Goal: Task Accomplishment & Management: Use online tool/utility

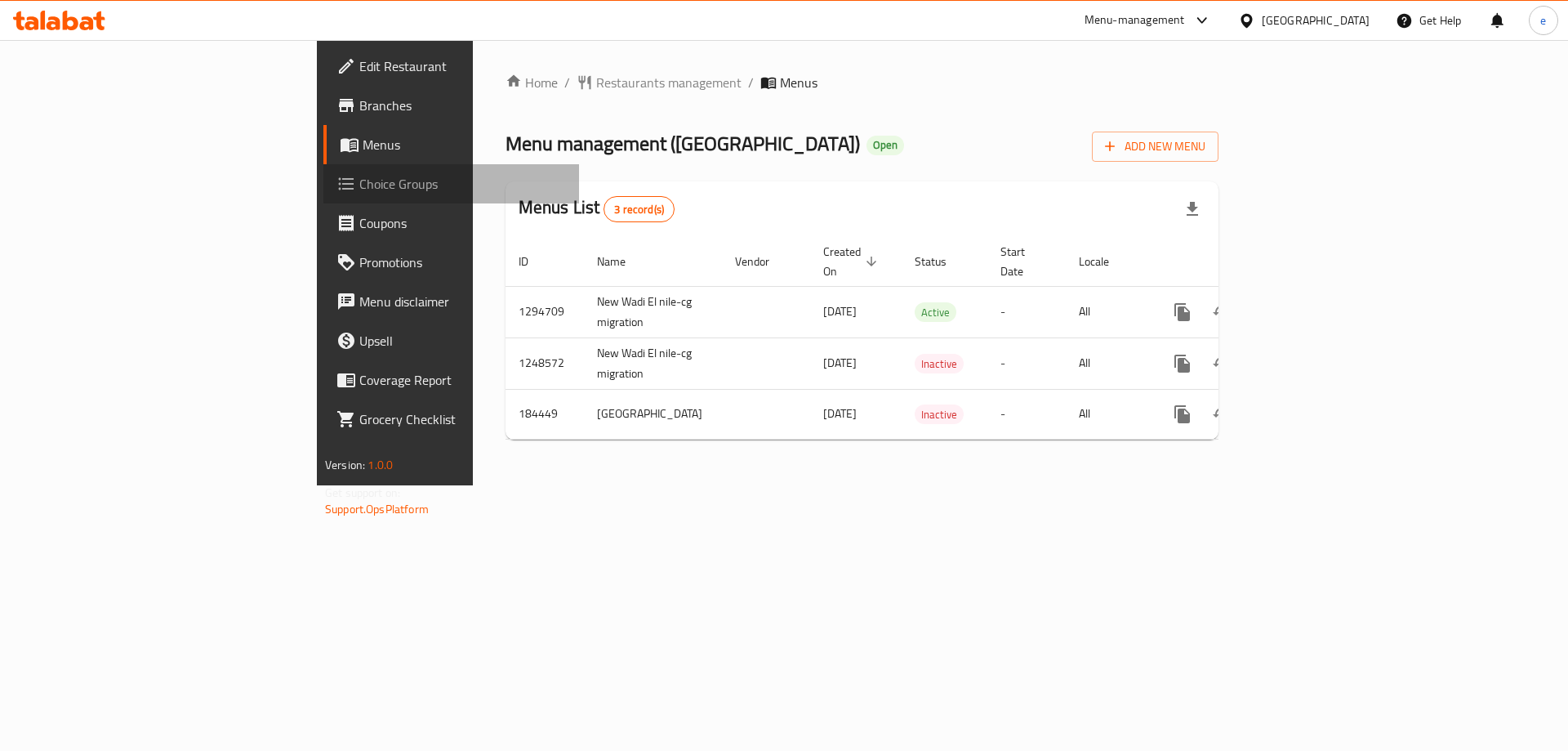
click at [359, 184] on span "Choice Groups" at bounding box center [463, 184] width 206 height 19
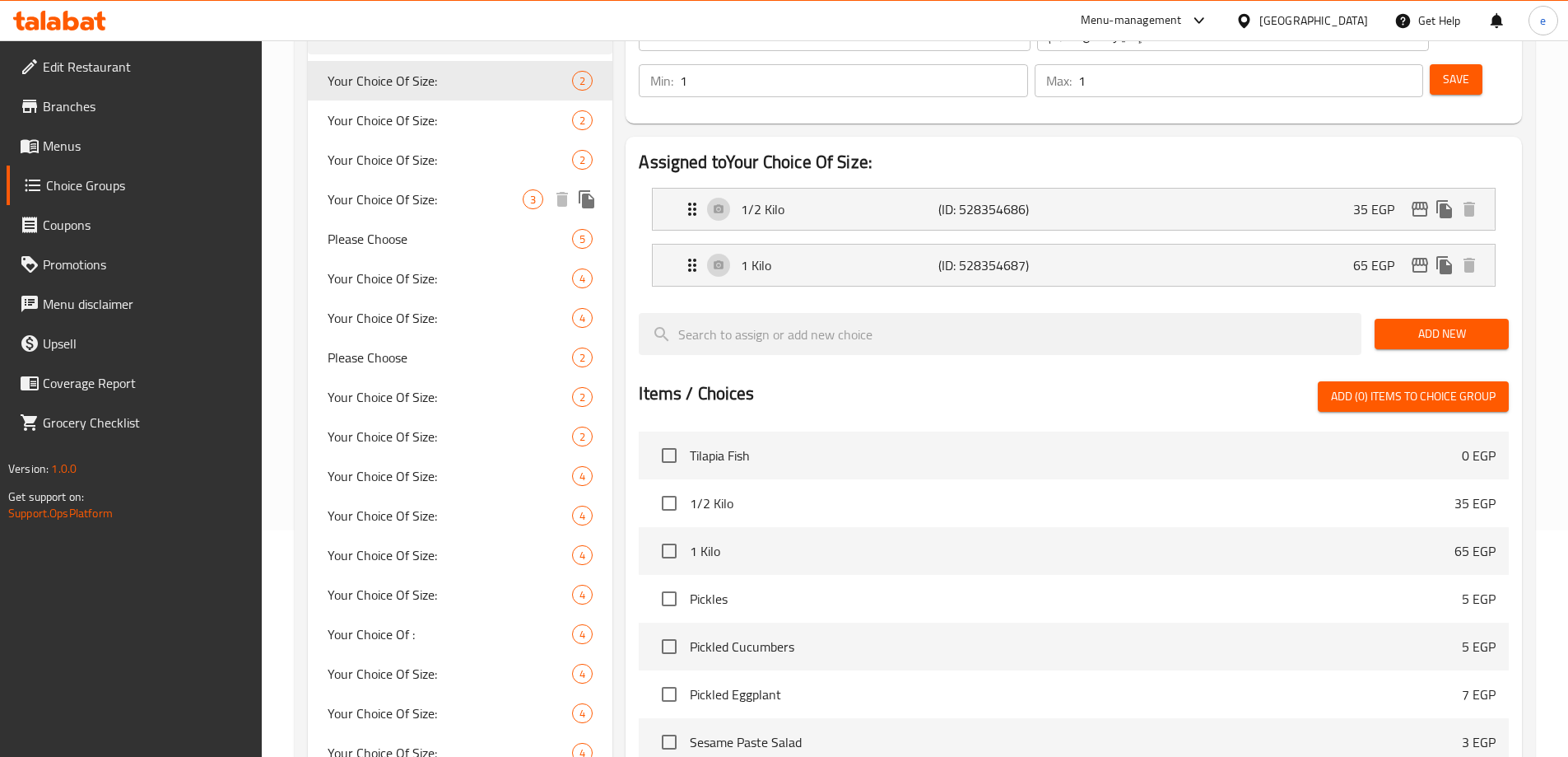
scroll to position [247, 0]
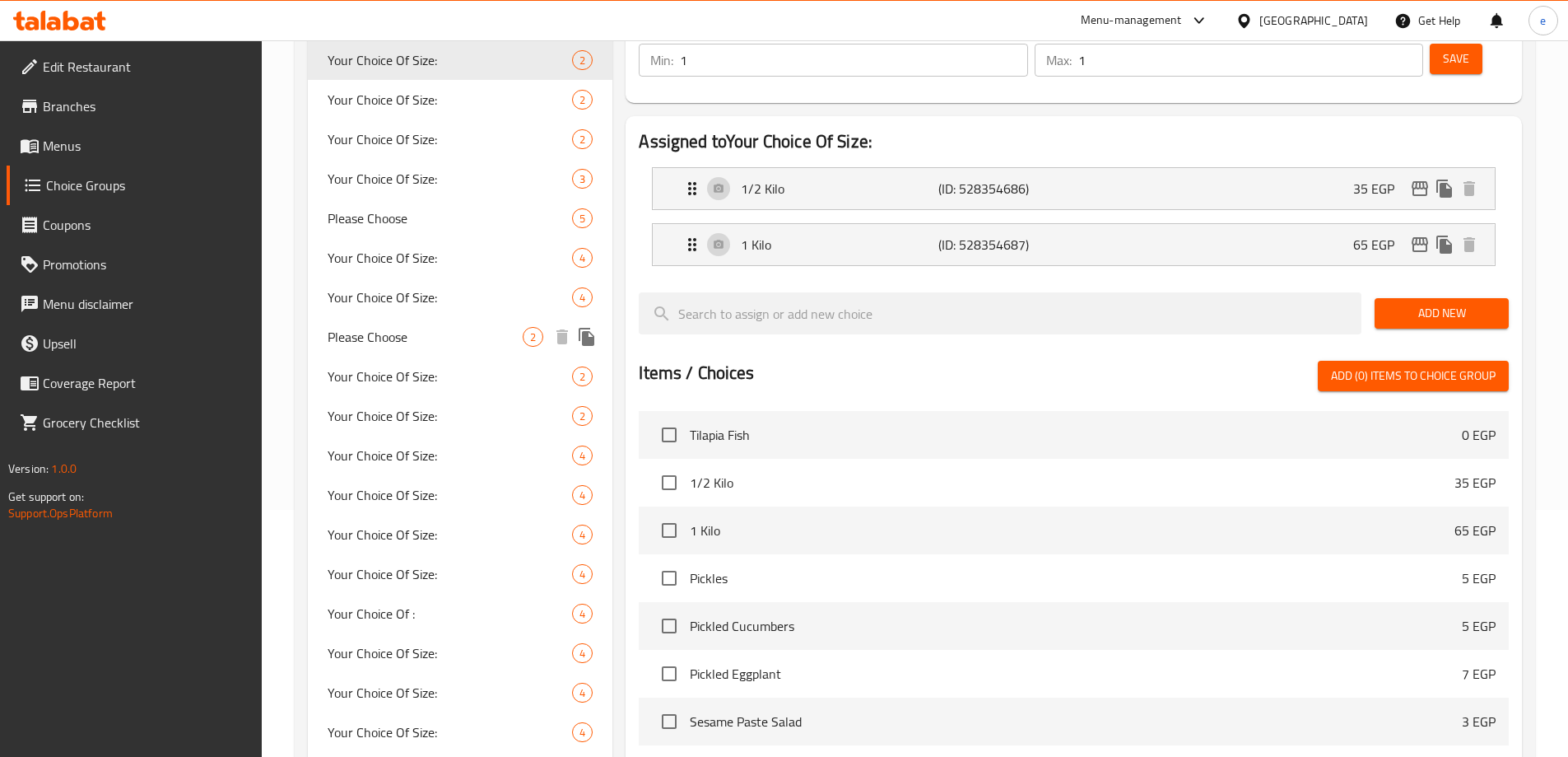
click at [427, 349] on div "Please Choose 2" at bounding box center [460, 337] width 305 height 39
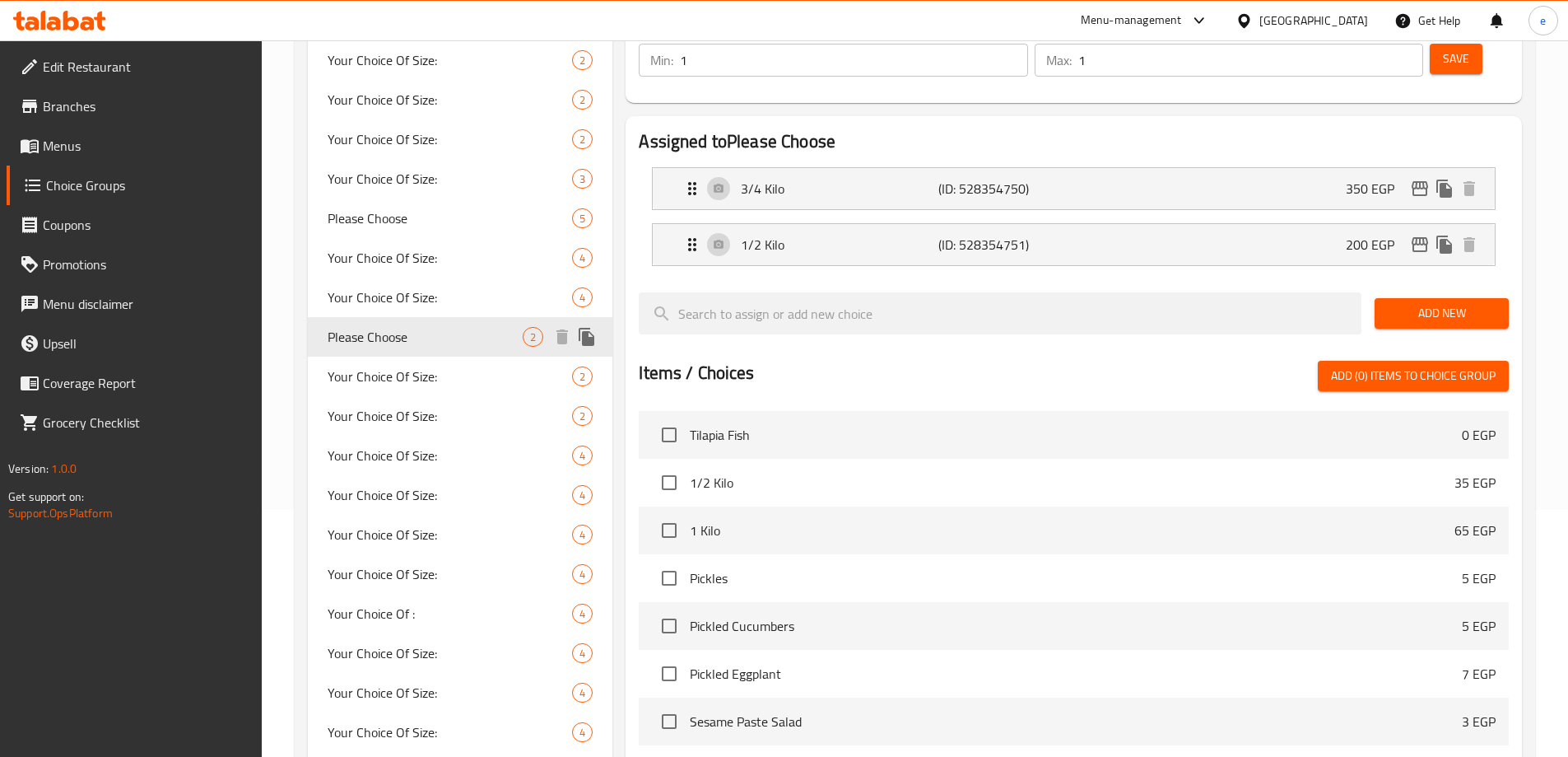
type input "Please Choose"
type input "برجاء الاختيار"
click at [405, 224] on span "Please Choose" at bounding box center [426, 218] width 196 height 20
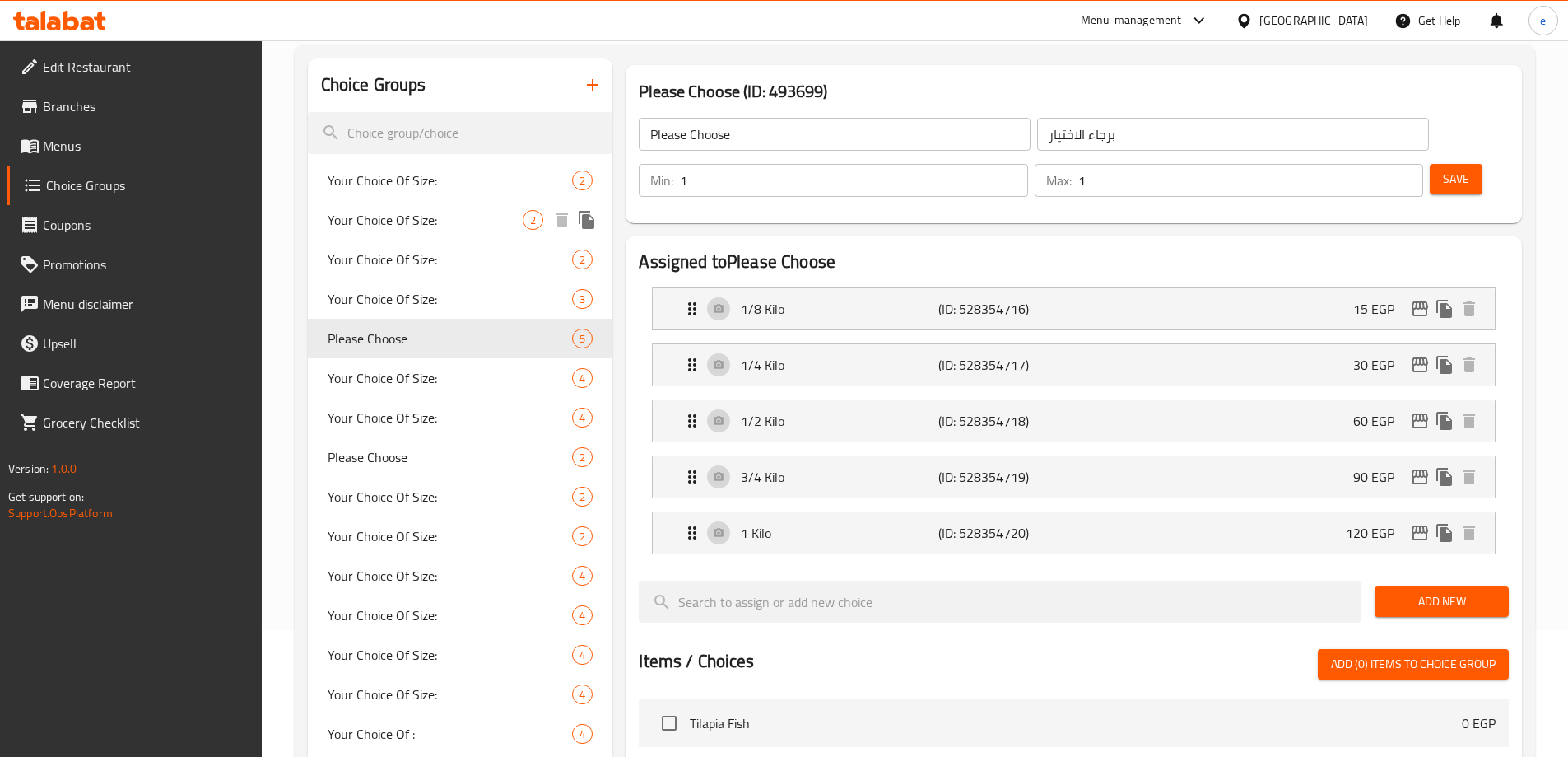
scroll to position [0, 0]
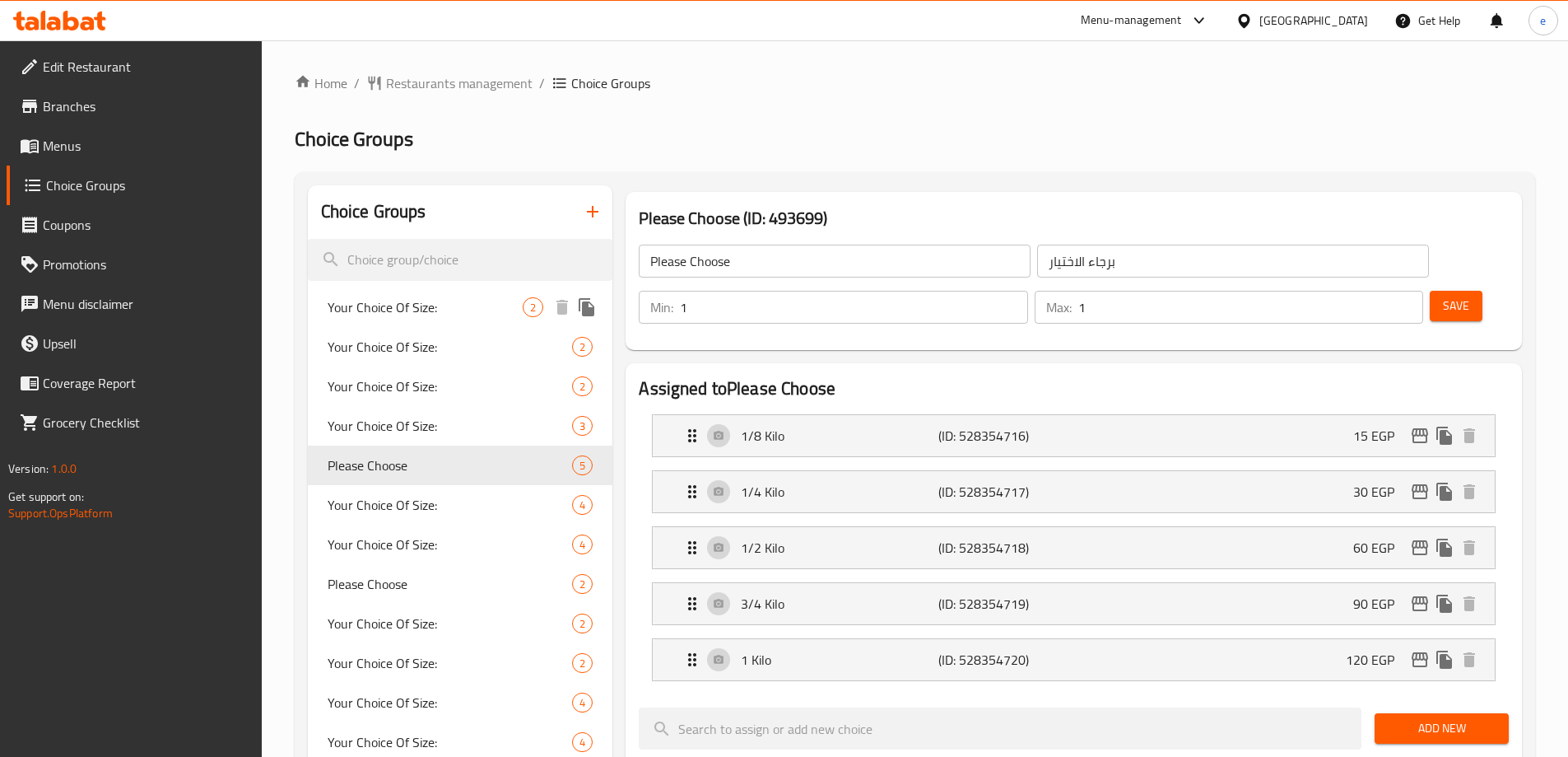
click at [434, 302] on span "Your Choice Of Size:" at bounding box center [426, 307] width 196 height 20
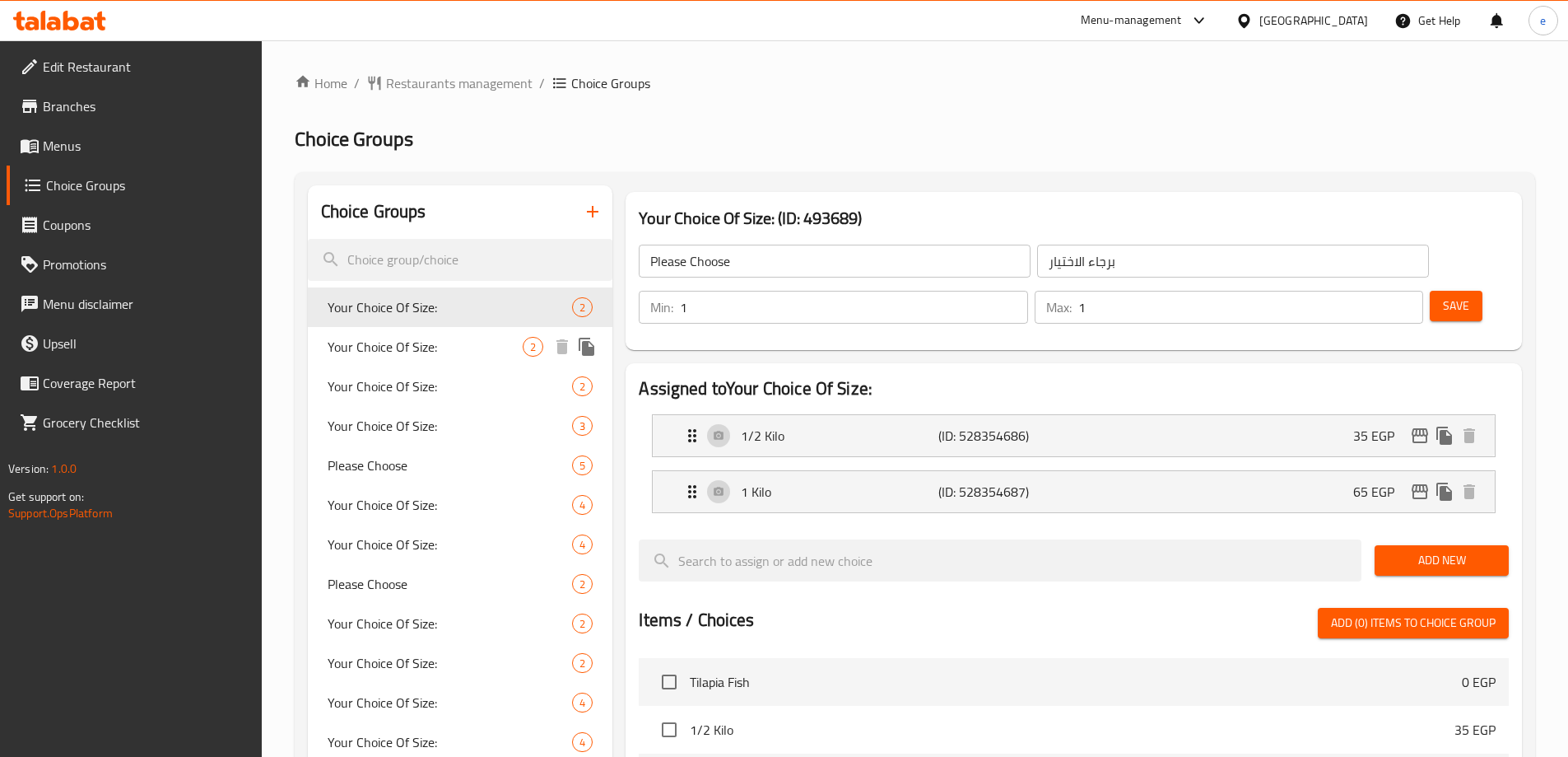
type input "Your Choice Of Size:"
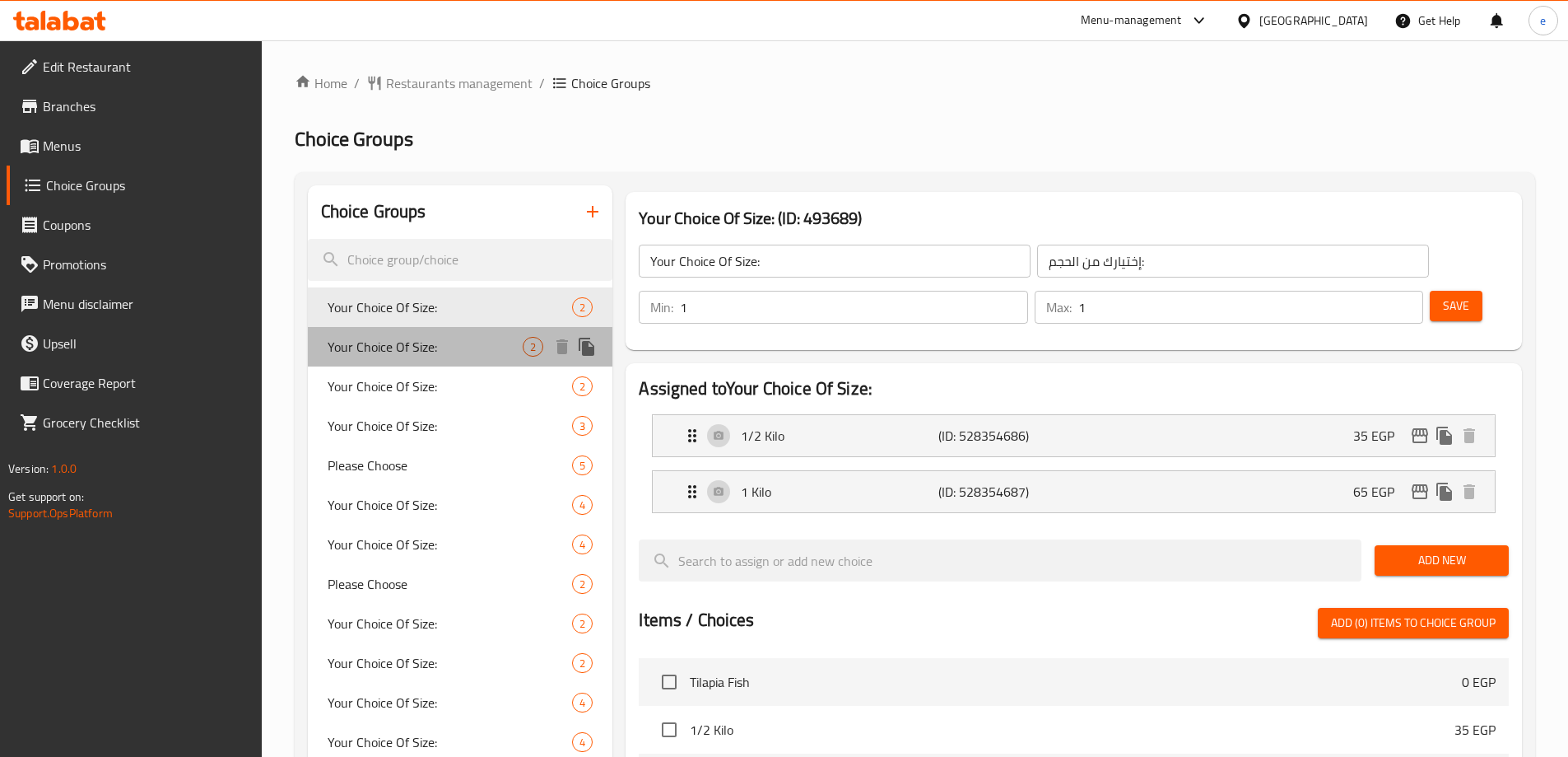
click at [423, 350] on span "Your Choice Of Size:" at bounding box center [426, 347] width 196 height 20
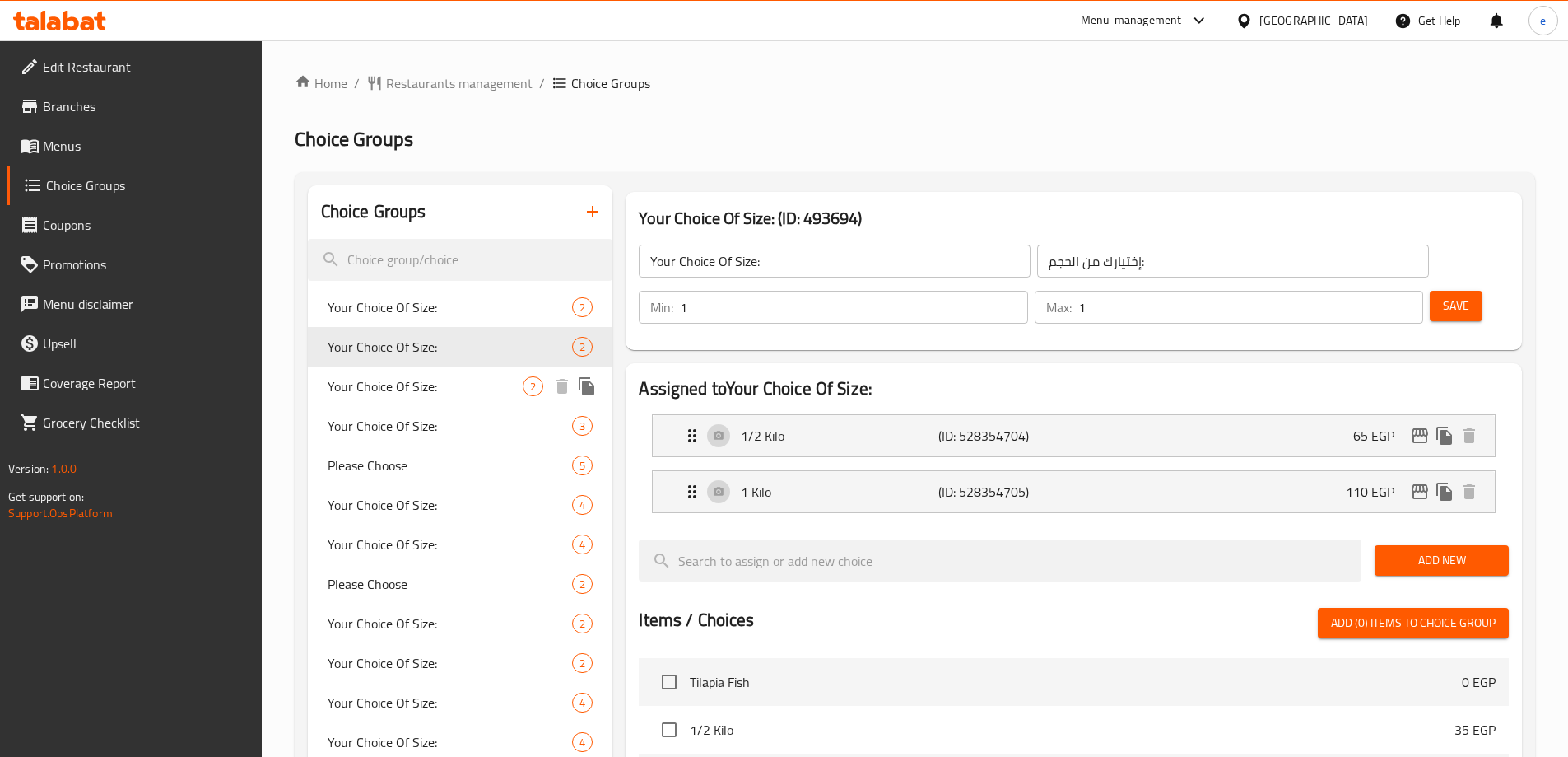
click at [417, 389] on span "Your Choice Of Size:" at bounding box center [426, 386] width 196 height 20
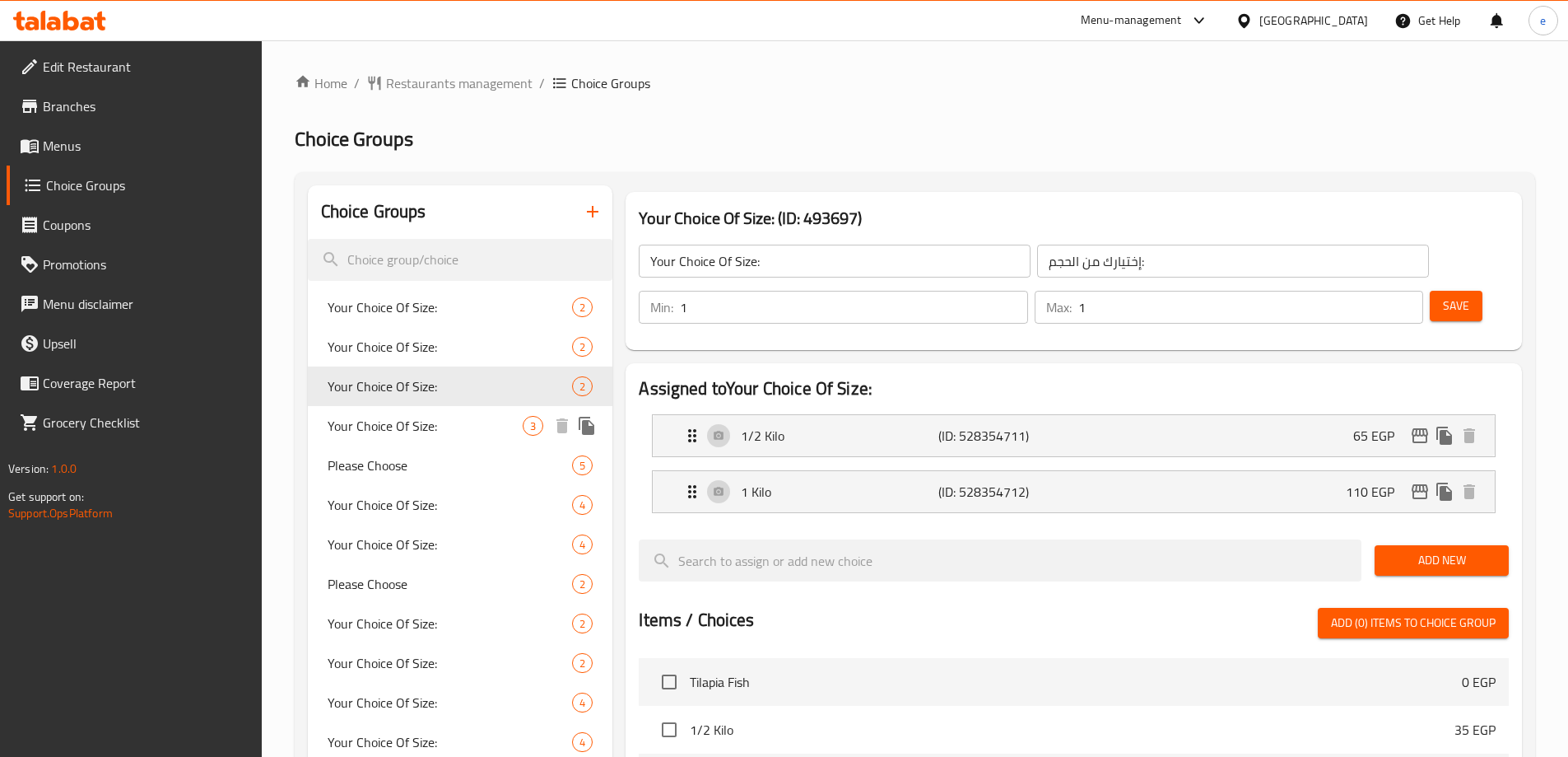
click at [416, 427] on span "Your Choice Of Size:" at bounding box center [426, 425] width 196 height 20
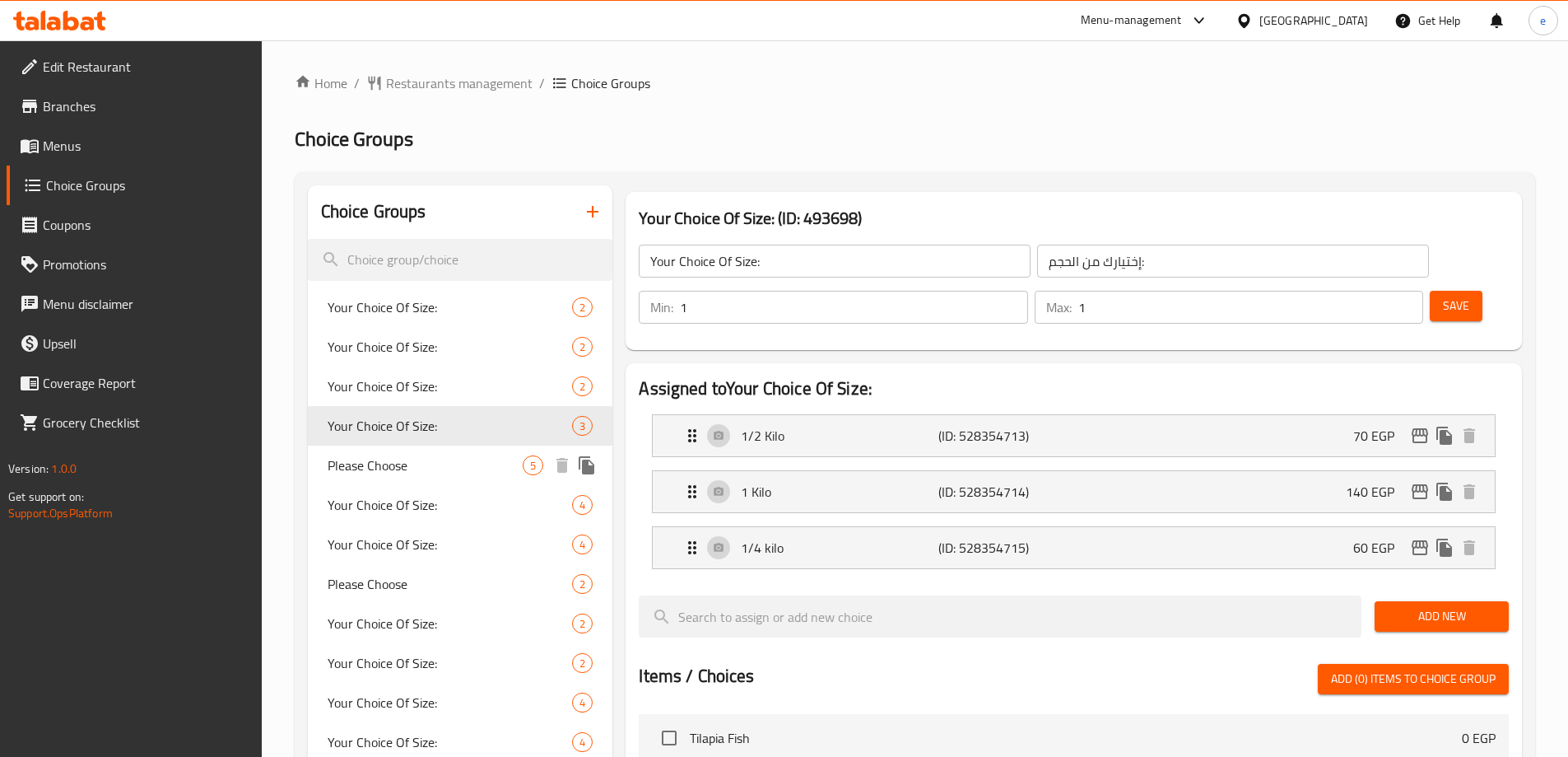
type input "اختيارك من الحجم:"
click at [416, 463] on span "Please Choose" at bounding box center [426, 465] width 196 height 20
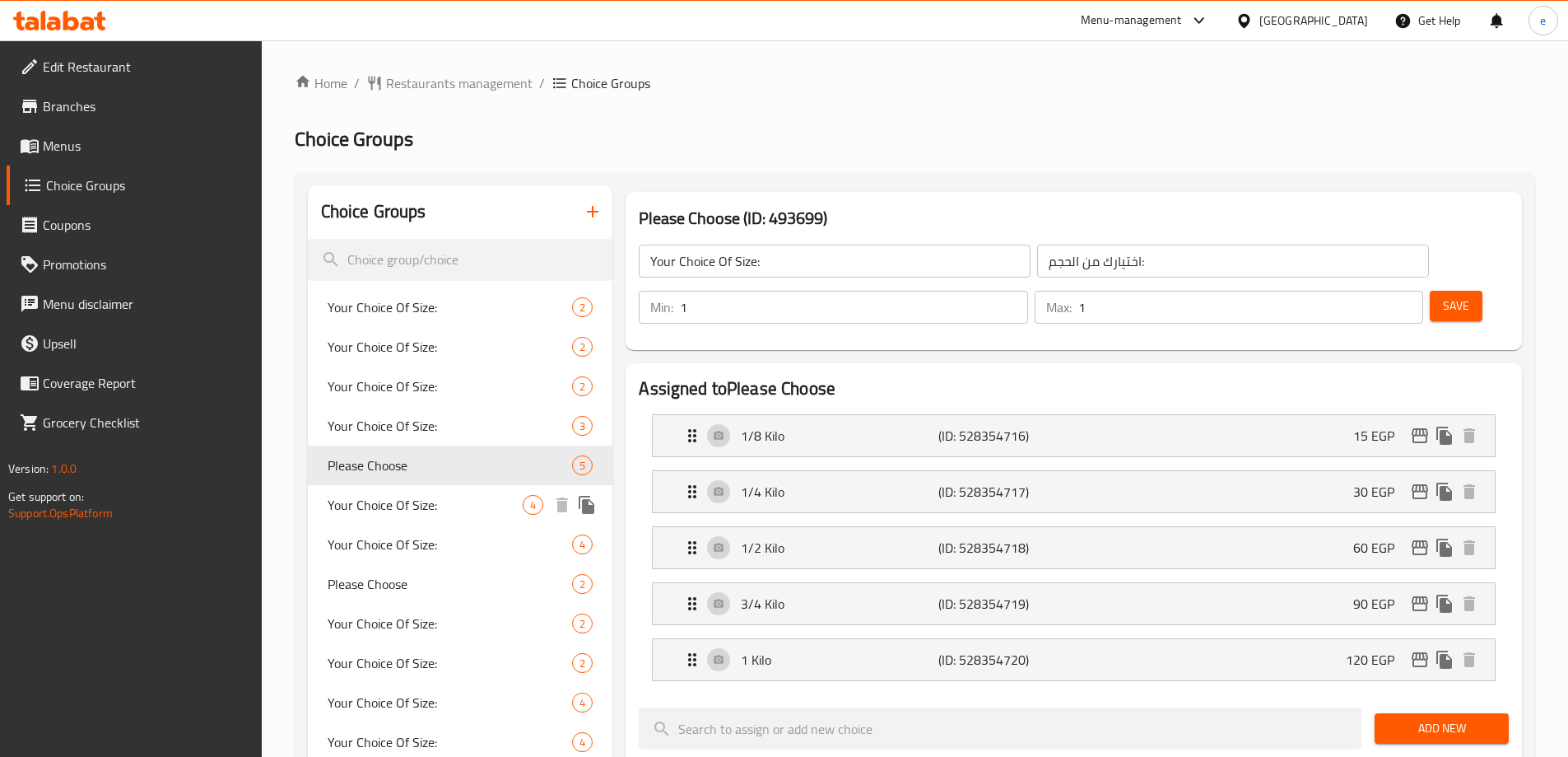
type input "Please Choose"
type input "برجاء الاختيار"
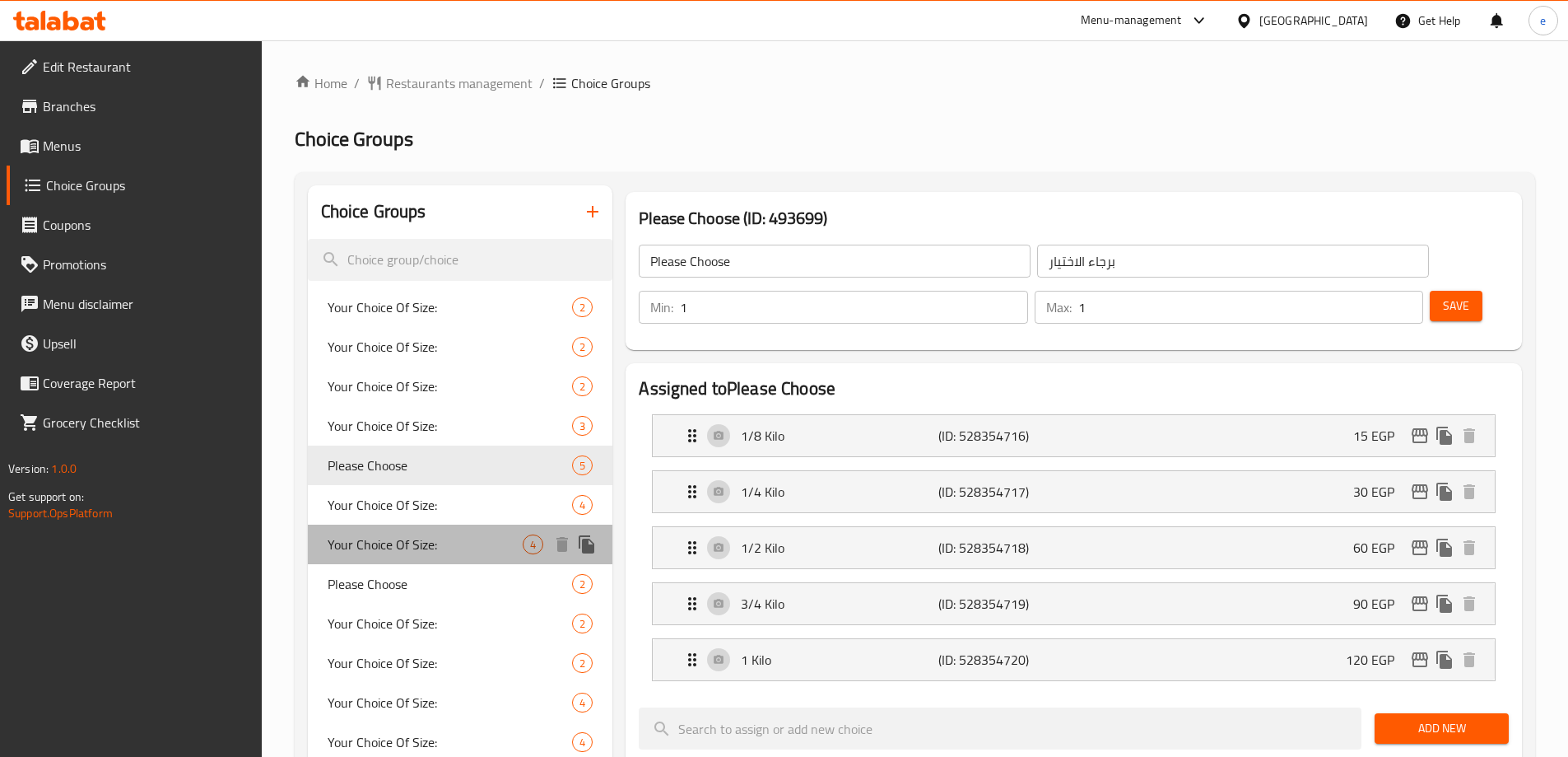
click at [426, 525] on div "Your Choice Of Size: 4" at bounding box center [460, 544] width 305 height 39
type input "Your Choice Of Size:"
type input "إختيارك من الحجم:"
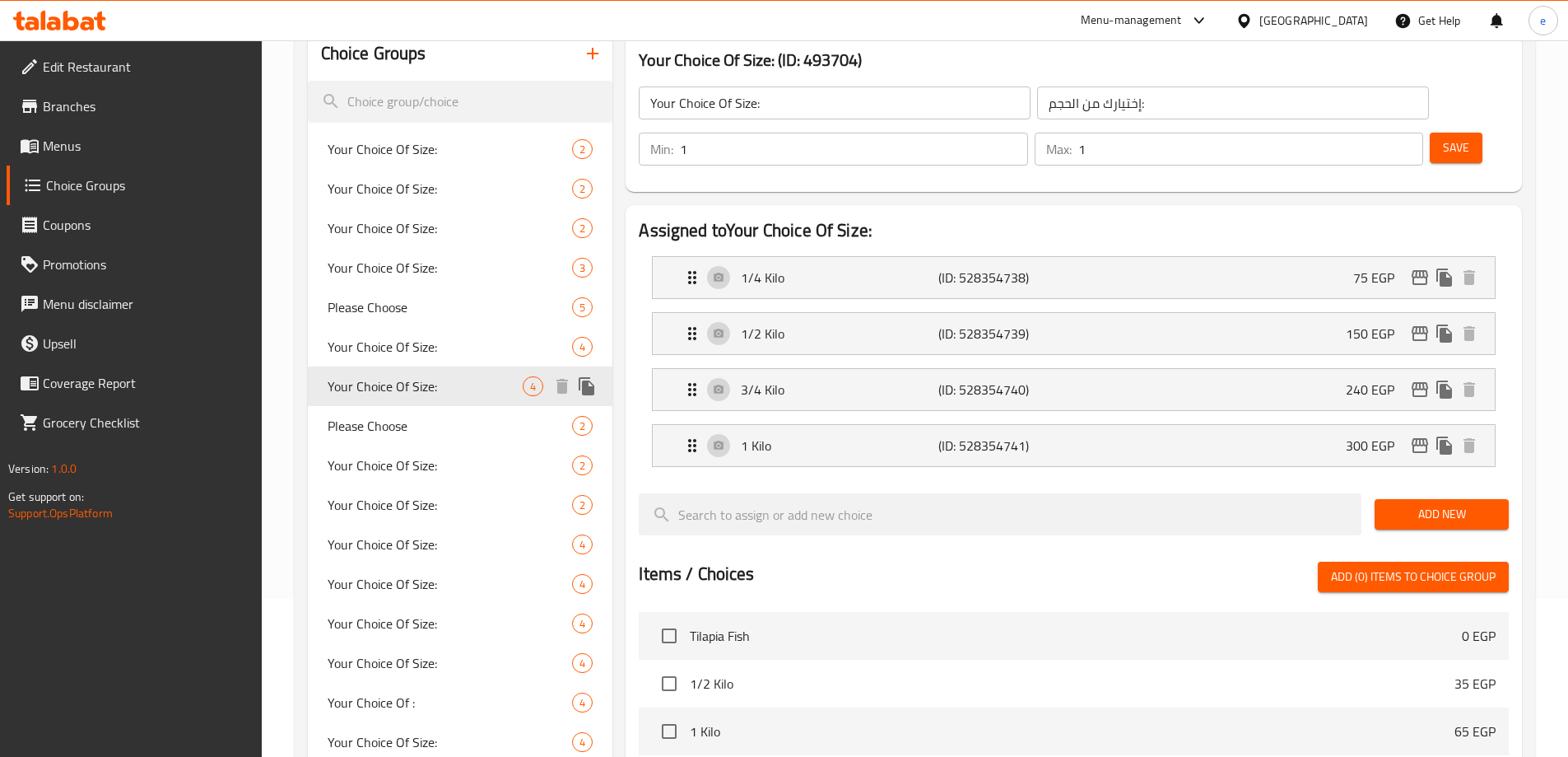
scroll to position [165, 0]
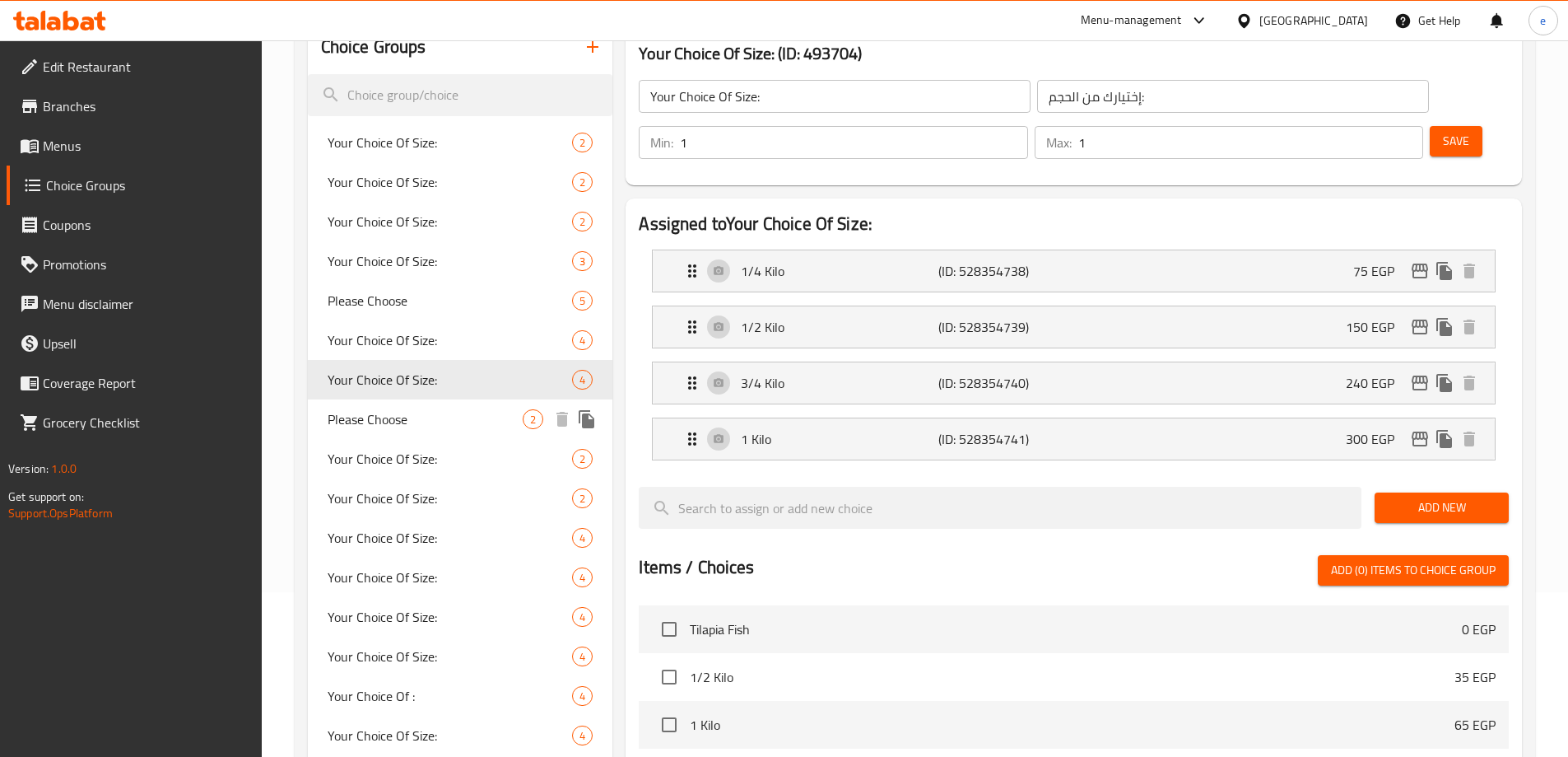
click at [396, 420] on span "Please Choose" at bounding box center [426, 419] width 196 height 20
type input "Please Choose"
type input "برجاء الاختيار"
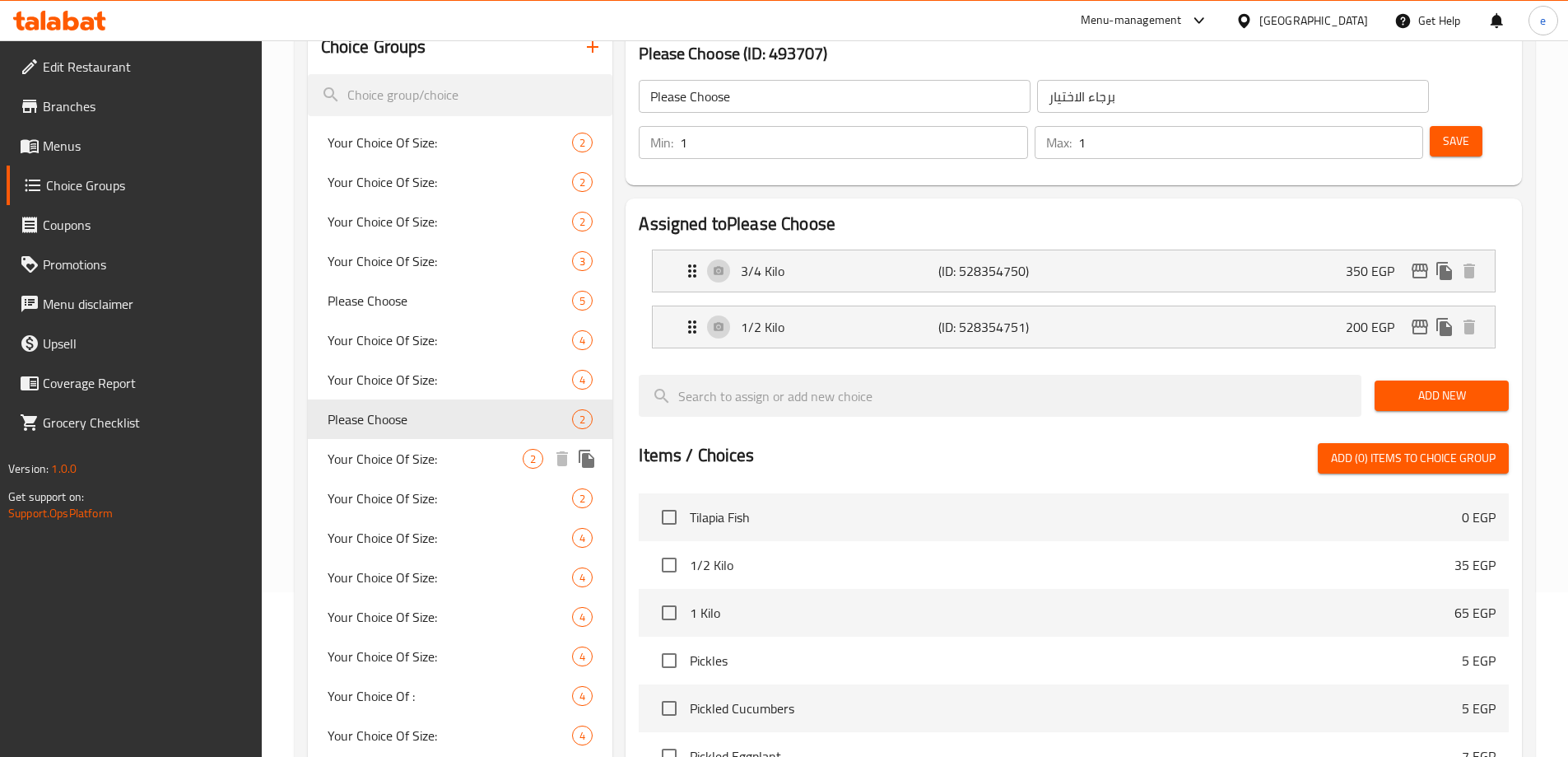
click at [427, 463] on span "Your Choice Of Size:" at bounding box center [426, 459] width 196 height 20
type input "Your Choice Of Size:"
type input "إختيارك من الحجم:"
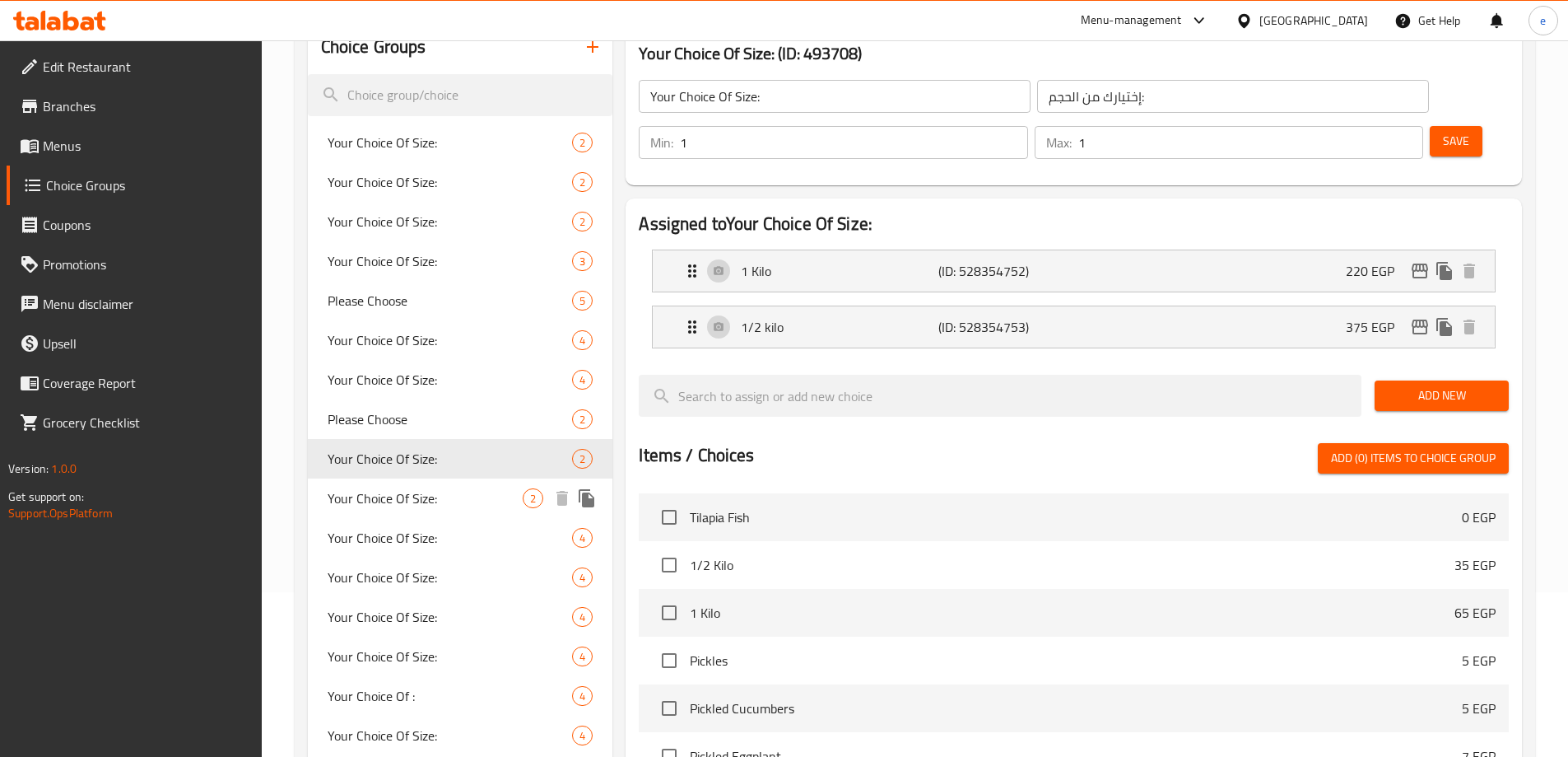
click at [425, 507] on span "Your Choice Of Size:" at bounding box center [426, 498] width 196 height 20
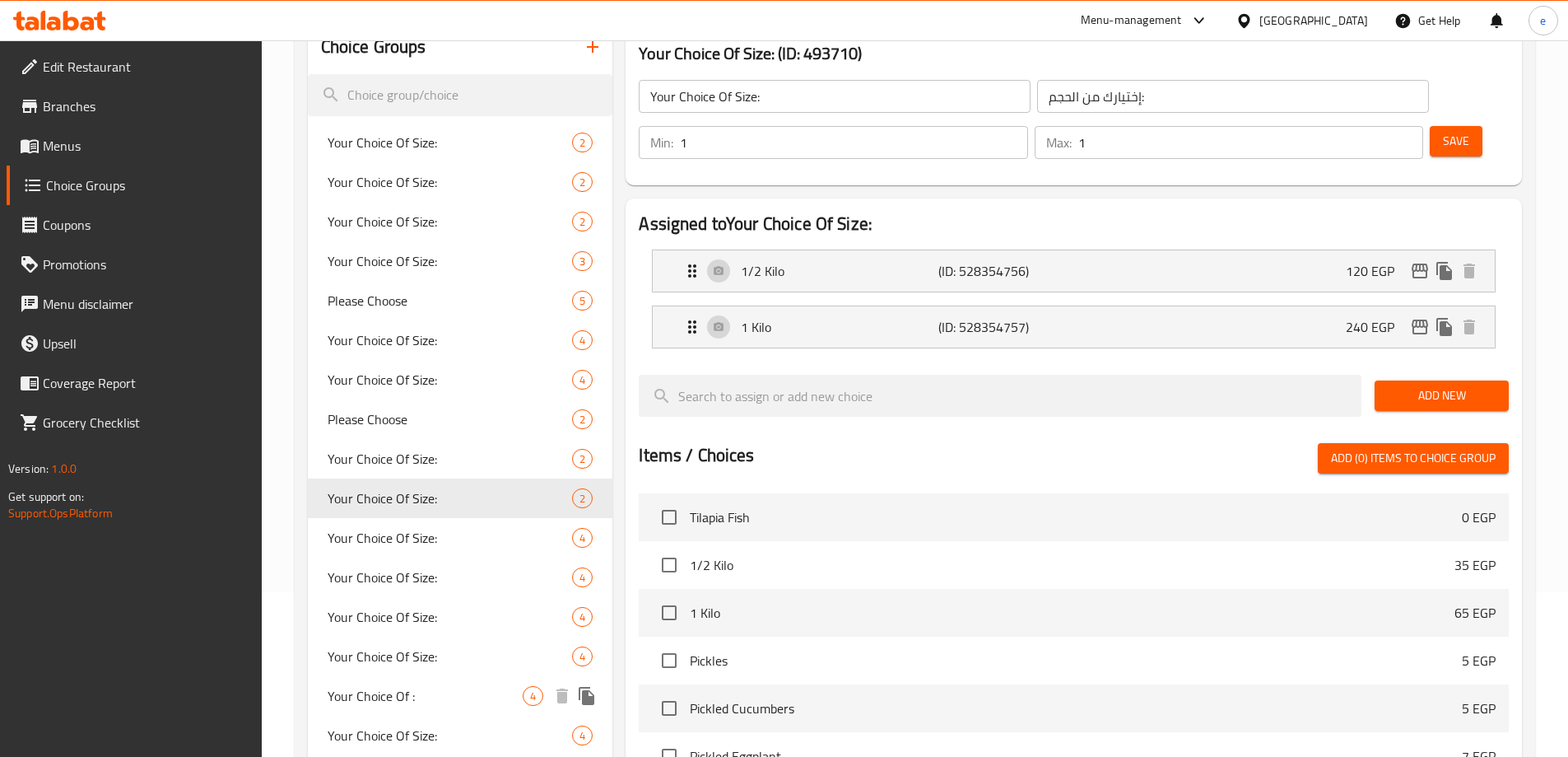
click at [427, 701] on span "Your Choice Of :" at bounding box center [426, 696] width 196 height 20
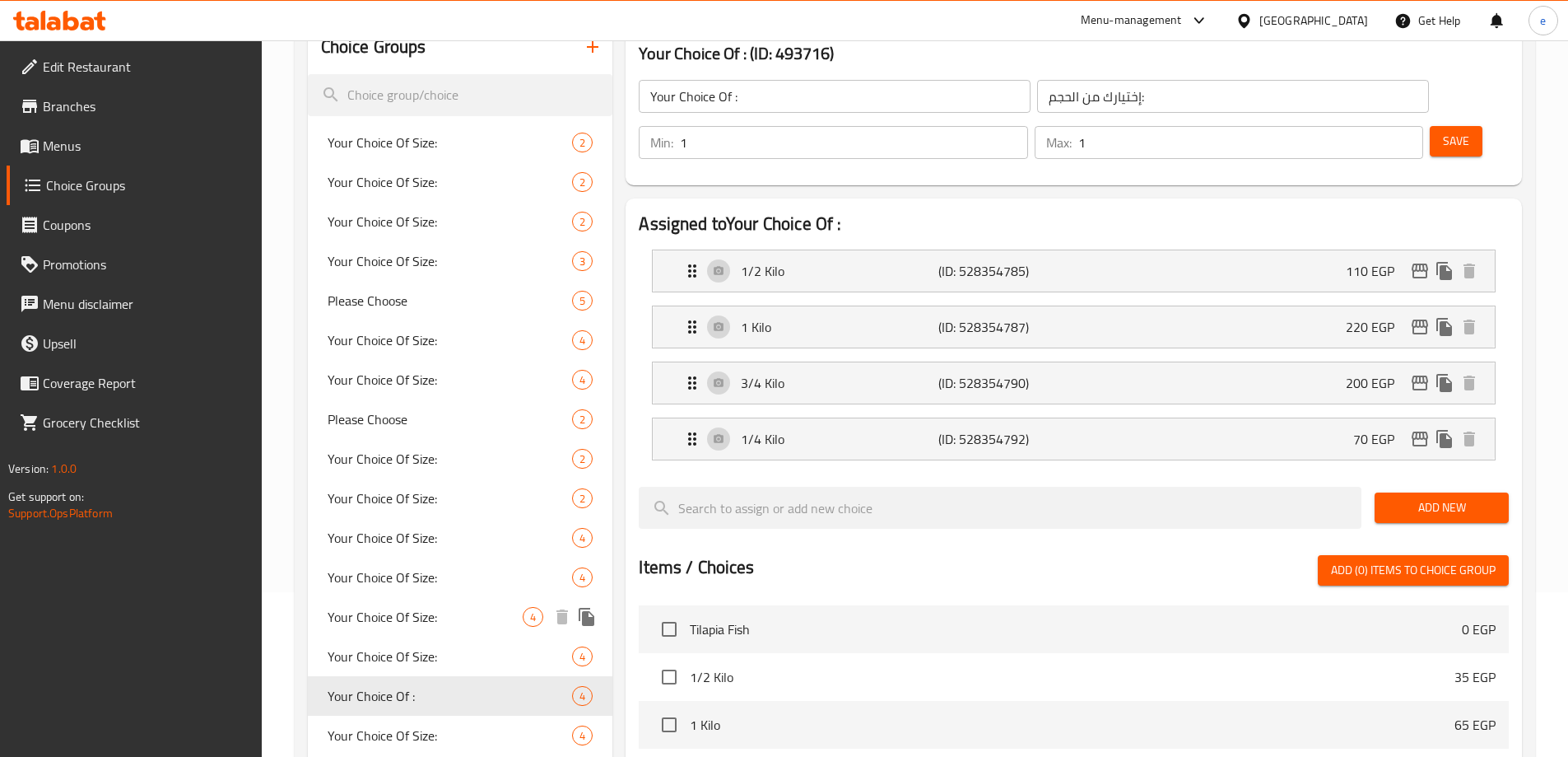
click at [456, 602] on div "Your Choice Of Size: 4" at bounding box center [460, 617] width 305 height 39
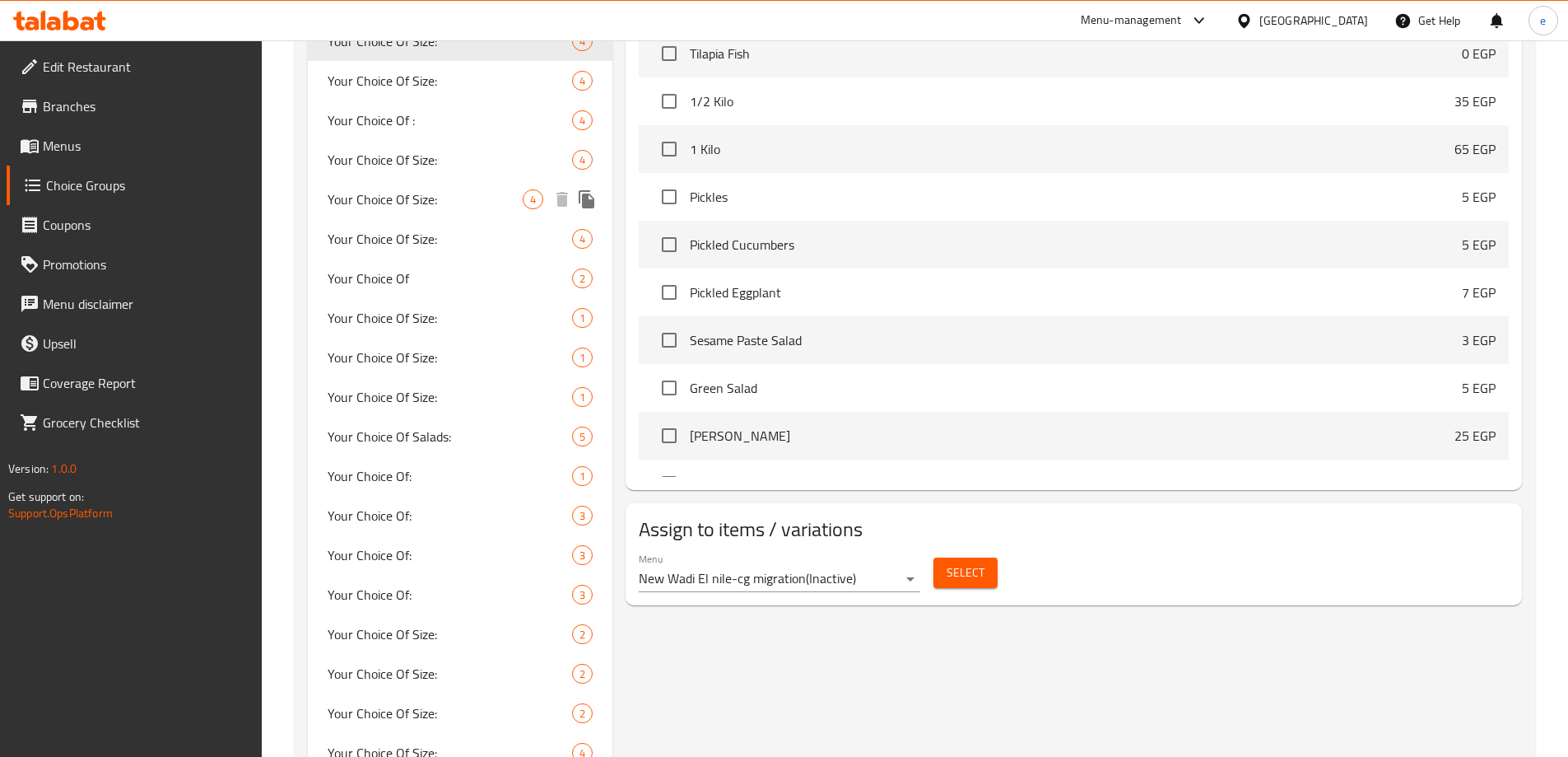
scroll to position [741, 0]
click at [444, 436] on span "Your Choice Of Salads:" at bounding box center [426, 436] width 196 height 20
type input "Your Choice Of Salads:"
type input "اختيارك من السلطات:"
type input "5"
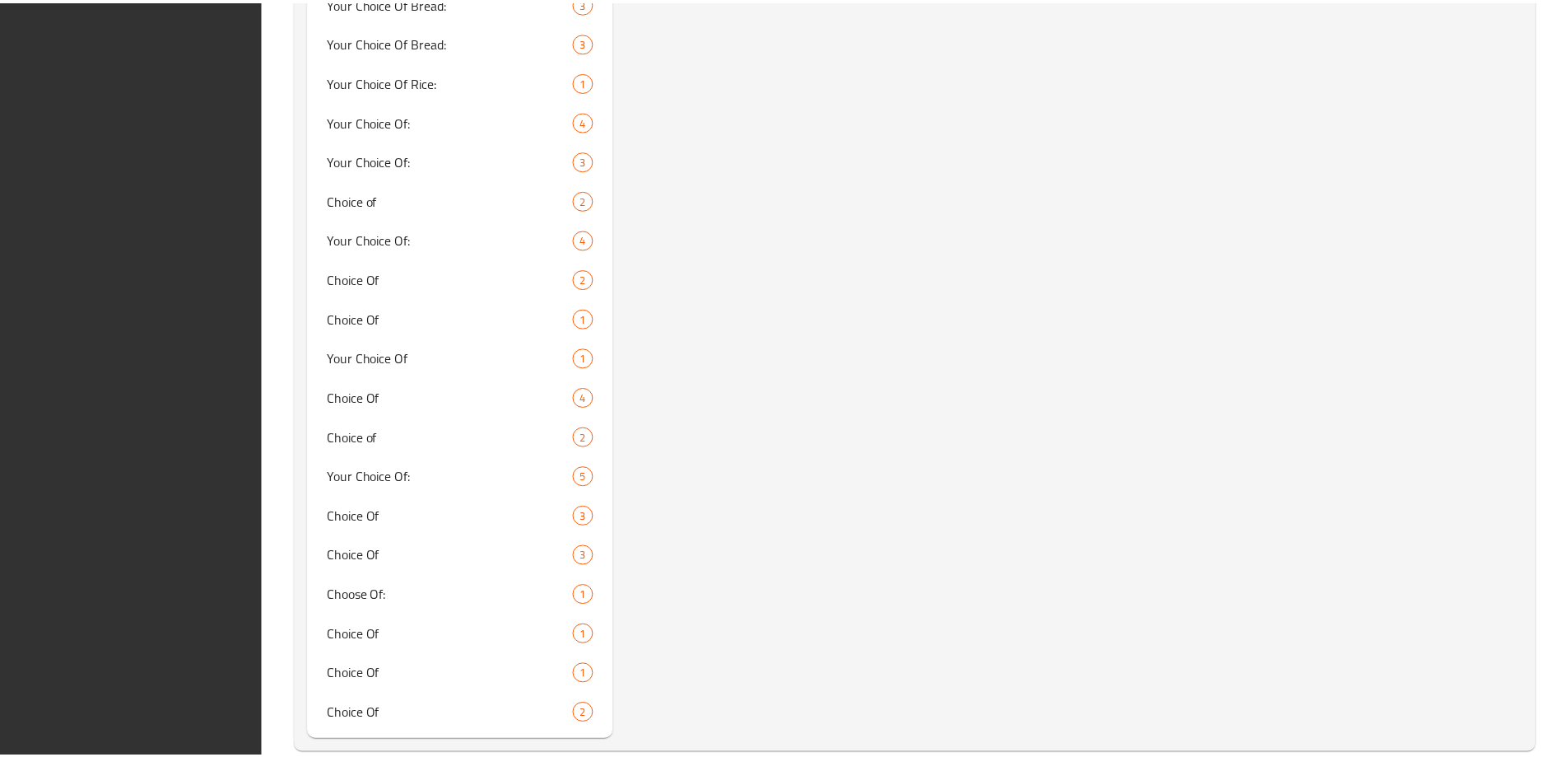
scroll to position [4168, 0]
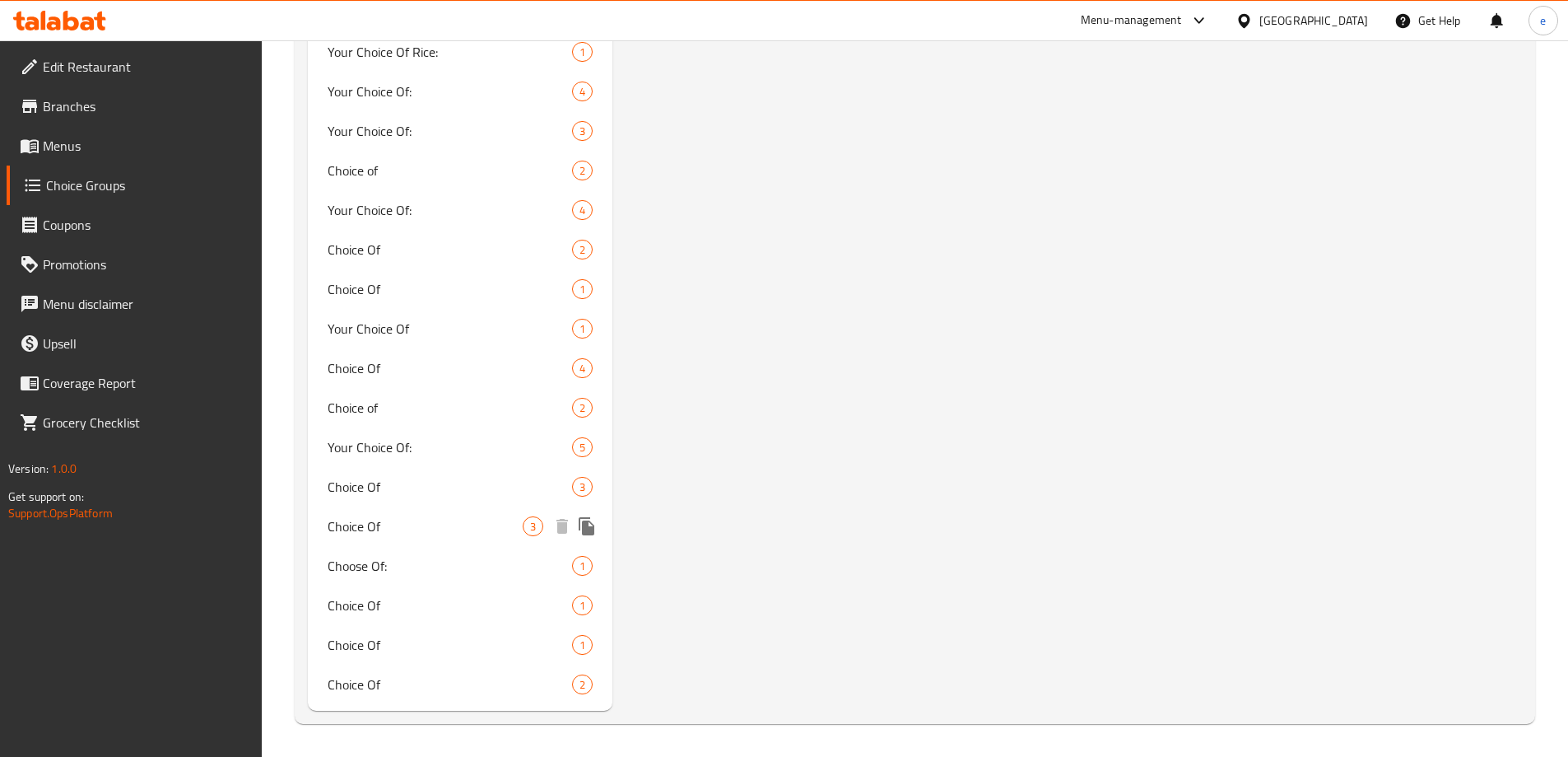
click at [394, 528] on span "Choice Of" at bounding box center [426, 526] width 196 height 20
type input "Choice Of"
type input "اختيار من"
type input "0"
type input "1"
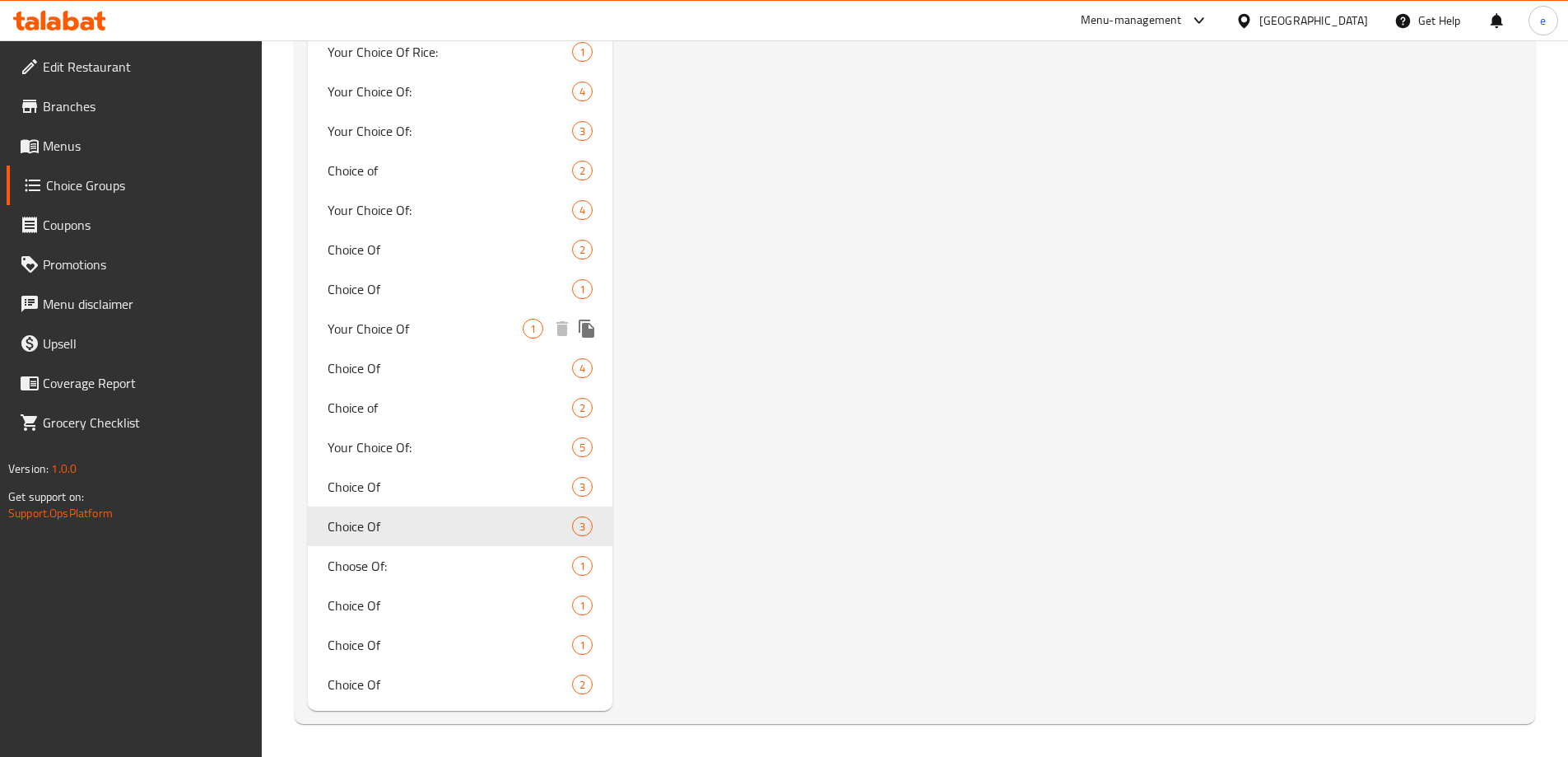
click at [410, 334] on span "Your Choice Of" at bounding box center [426, 329] width 196 height 20
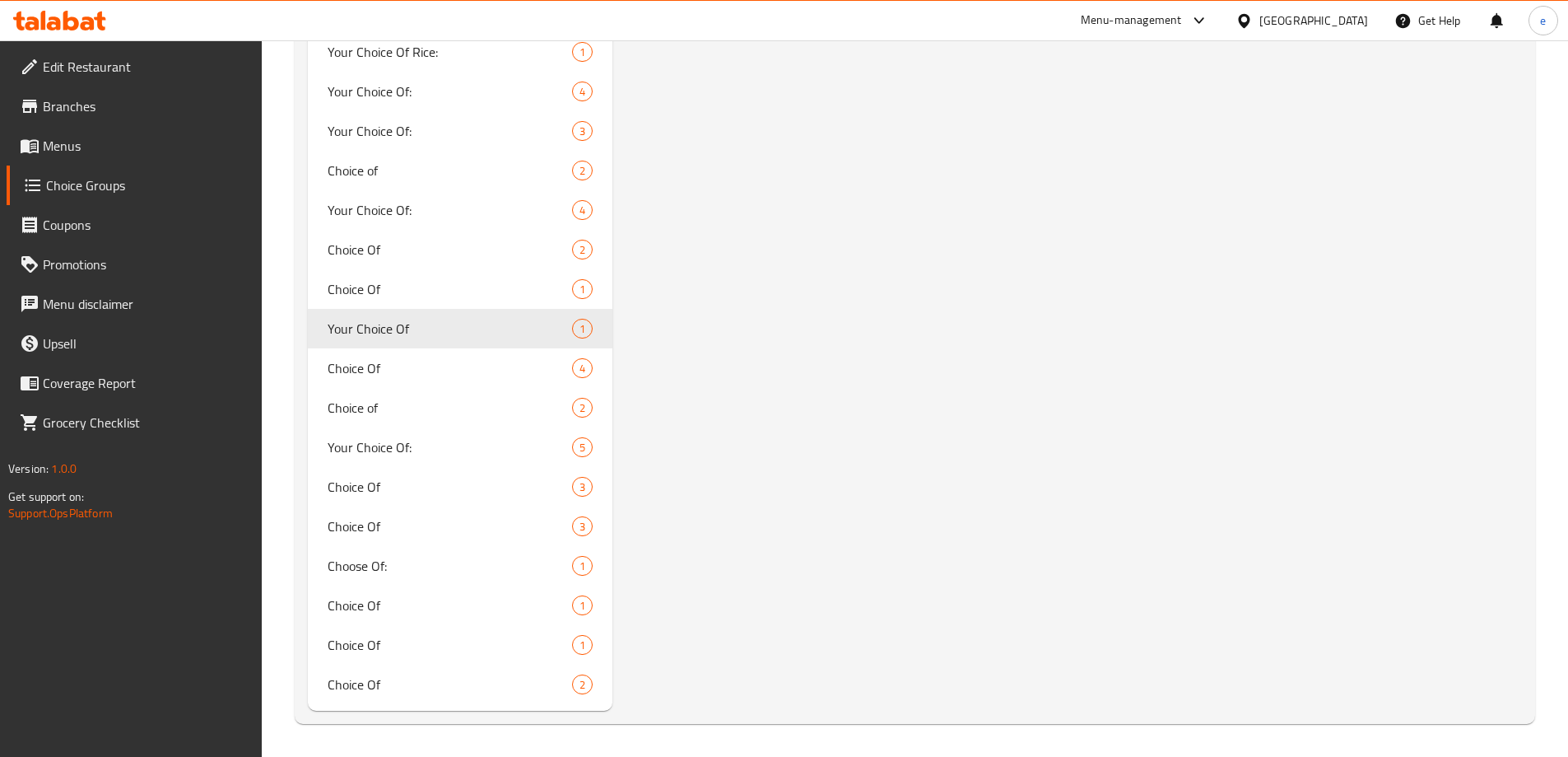
type input "Your Choice Of"
type input "اختيارك من"
click at [410, 91] on span "Your Choice Of:" at bounding box center [426, 91] width 196 height 20
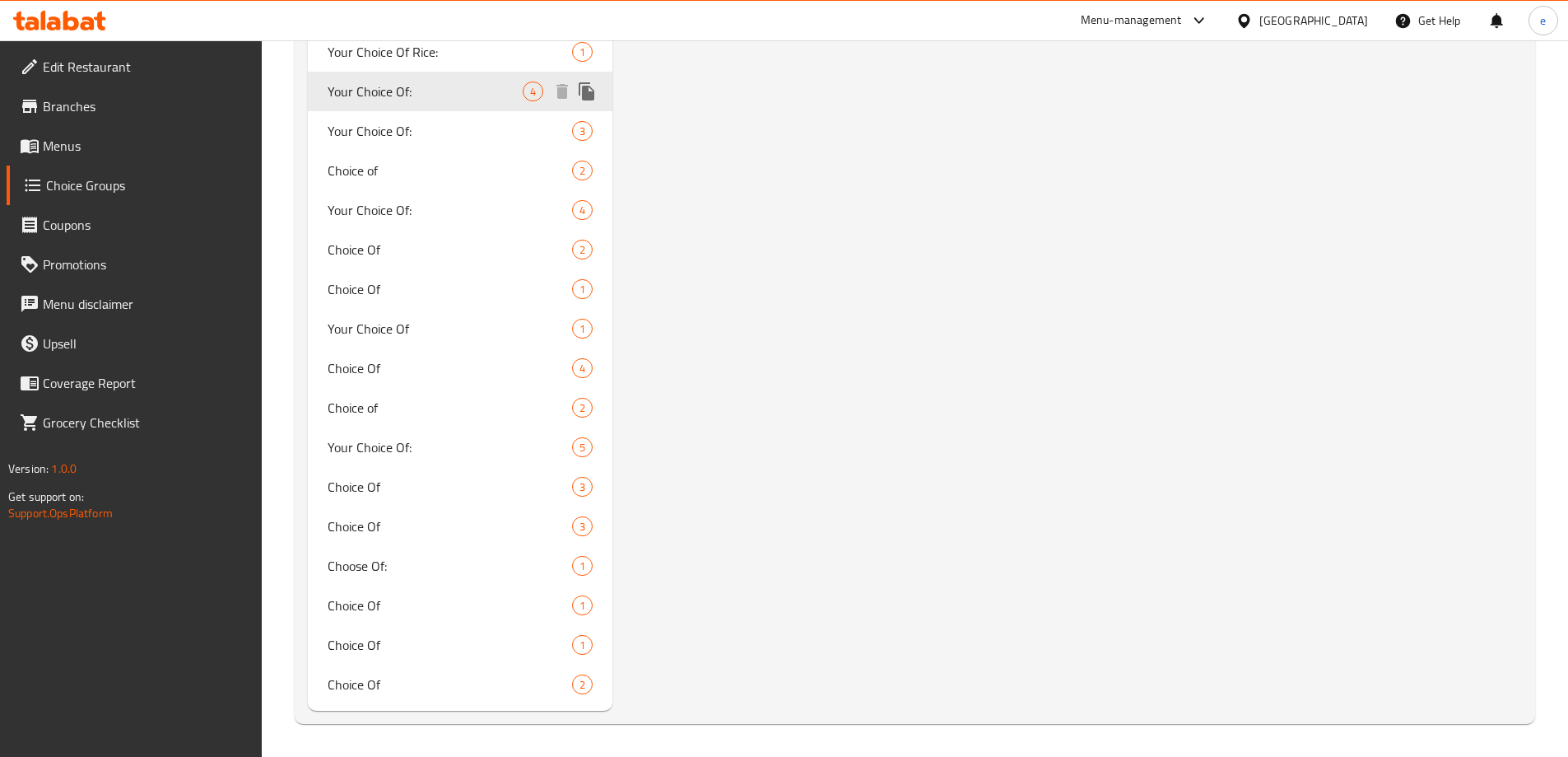
type input "Your Choice Of:"
type input "إختيارك من:"
type input "1"
click at [439, 128] on span "Your Choice Of:" at bounding box center [426, 131] width 196 height 20
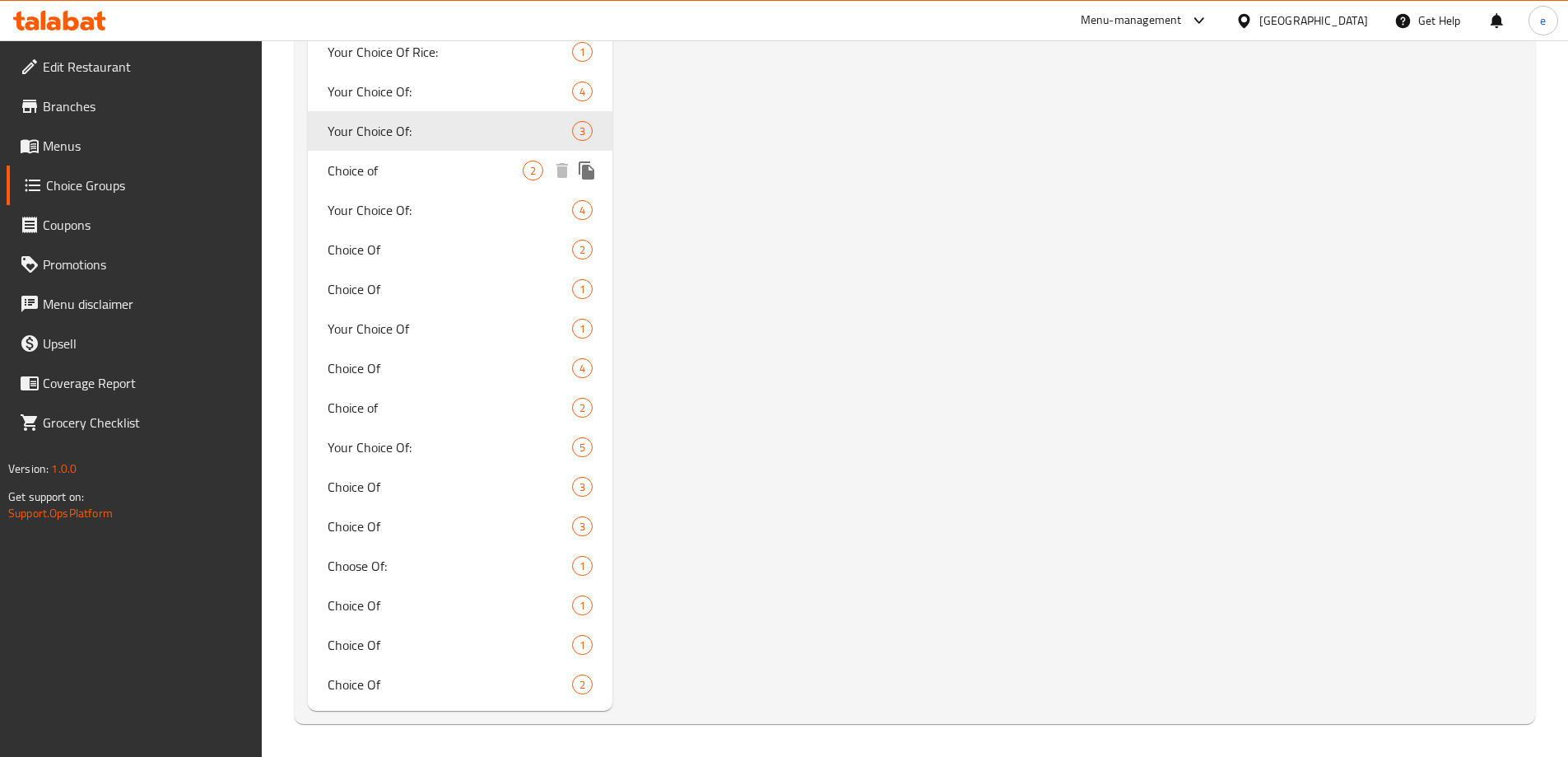
scroll to position [3592, 0]
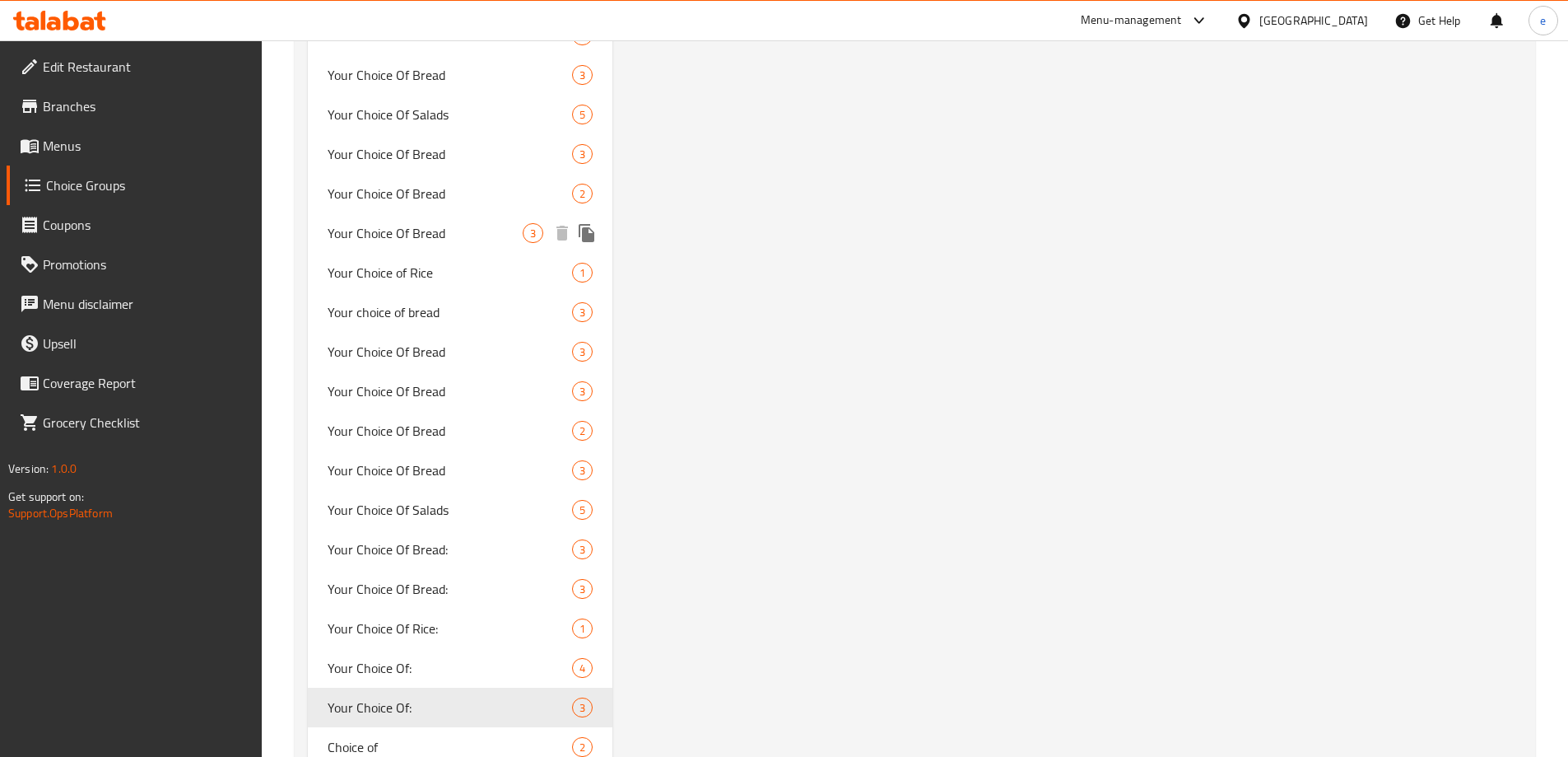
click at [449, 226] on span "Your Choice Of Bread" at bounding box center [426, 233] width 196 height 20
type input "Your Choice Of Bread"
type input "اختيارك من الخبز"
type input "0"
type input "3"
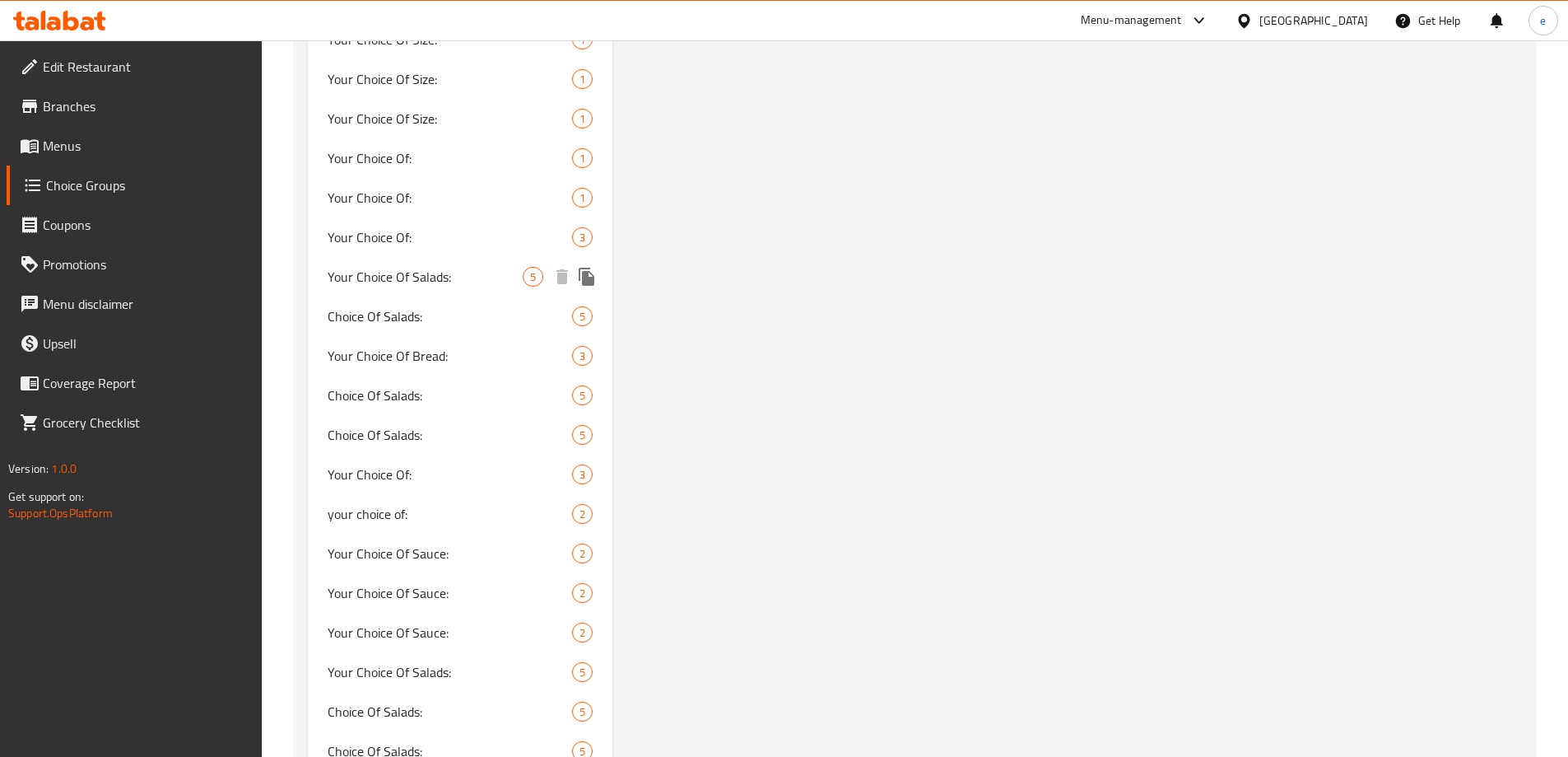
scroll to position [2274, 0]
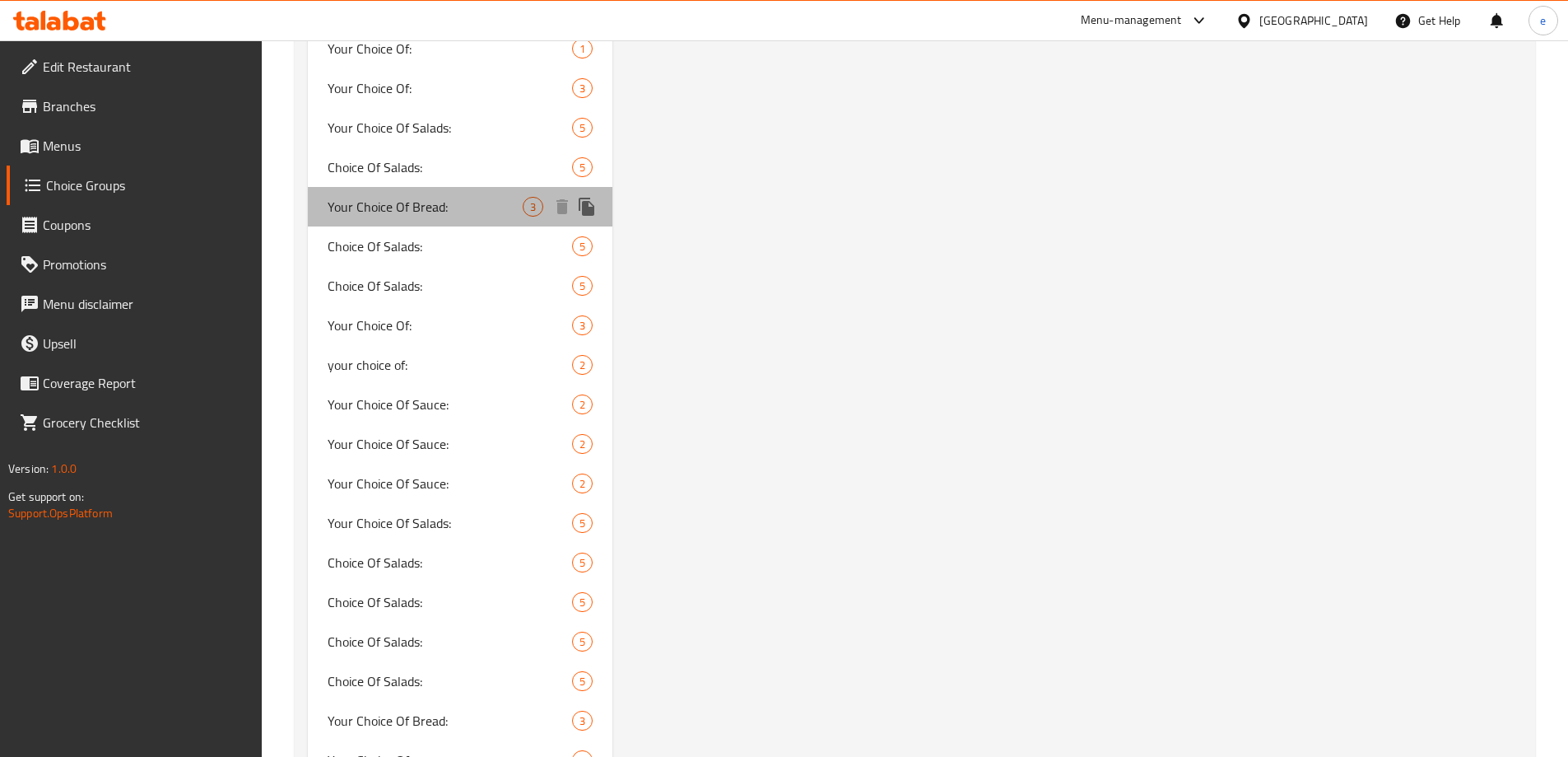
click at [440, 208] on span "Your Choice Of Bread:" at bounding box center [426, 206] width 196 height 20
type input "Your Choice Of Bread:"
type input "اختيارك من الخبز:"
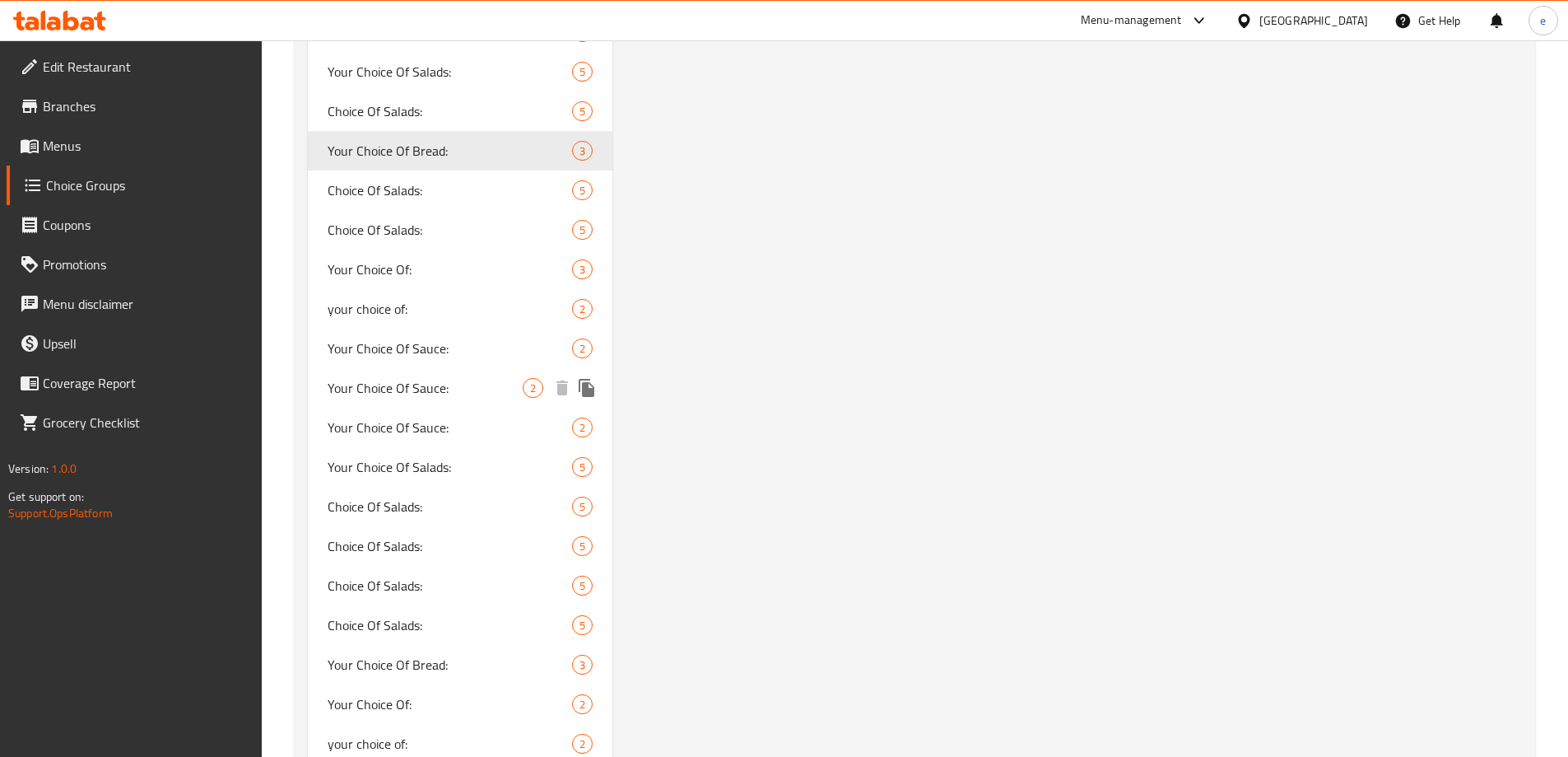
scroll to position [2356, 0]
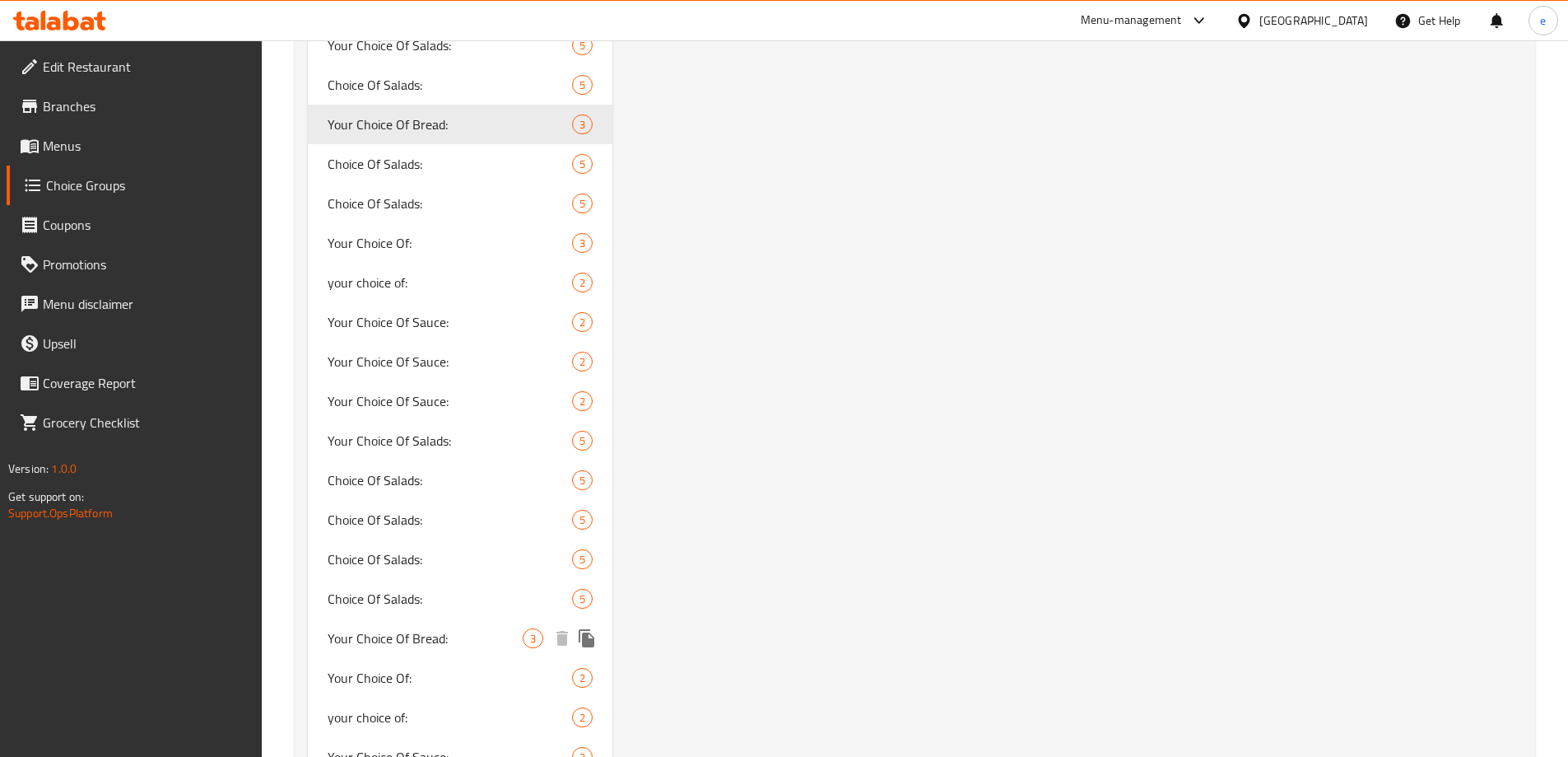
click at [446, 640] on span "Your Choice Of Bread:" at bounding box center [426, 638] width 196 height 20
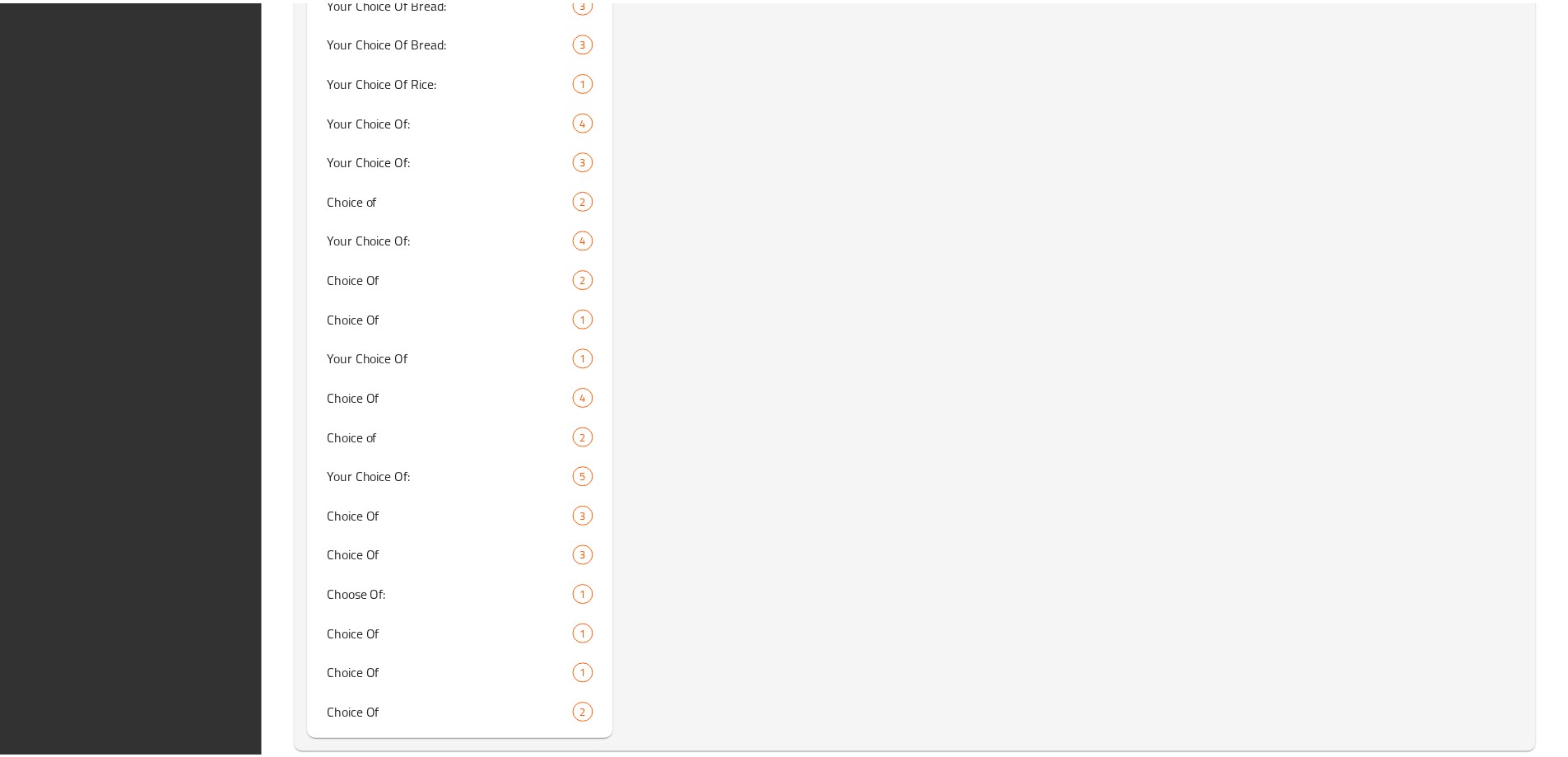
scroll to position [4168, 0]
